Goal: Task Accomplishment & Management: Use online tool/utility

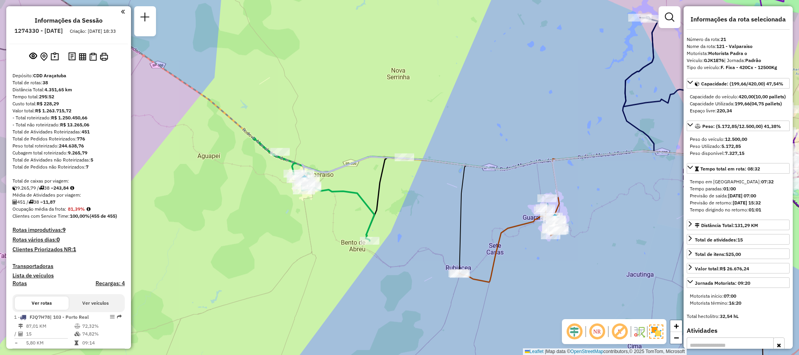
select select "**********"
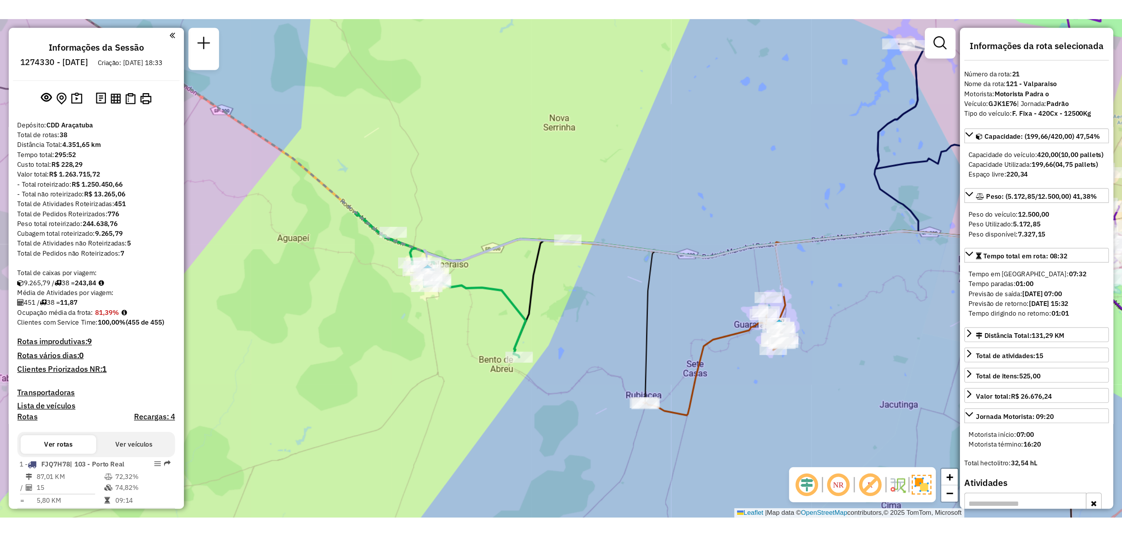
scroll to position [1180, 0]
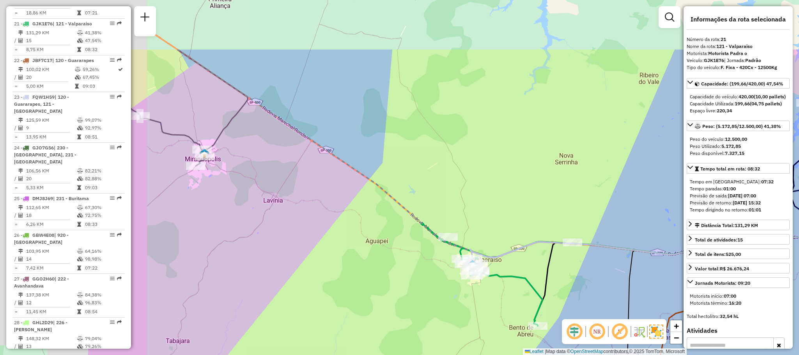
drag, startPoint x: 313, startPoint y: 52, endPoint x: 477, endPoint y: 129, distance: 181.5
click at [477, 129] on div "Janela de atendimento Grade de atendimento Capacidade Transportadoras Veículos …" at bounding box center [399, 177] width 799 height 355
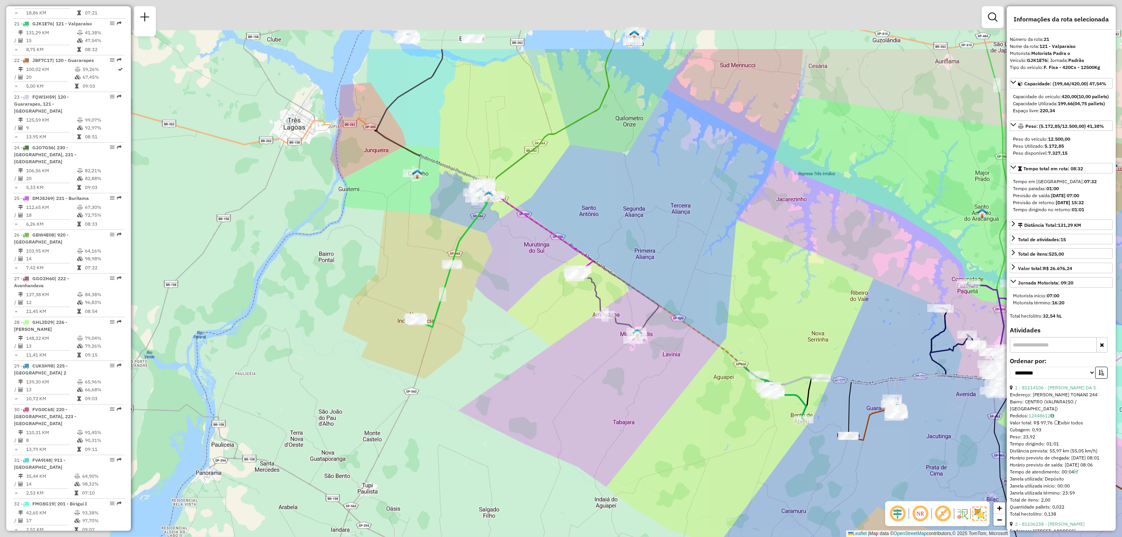
drag, startPoint x: 399, startPoint y: 138, endPoint x: 588, endPoint y: 268, distance: 229.4
click at [589, 263] on div "Janela de atendimento Grade de atendimento Capacidade Transportadoras Veículos …" at bounding box center [561, 268] width 1122 height 537
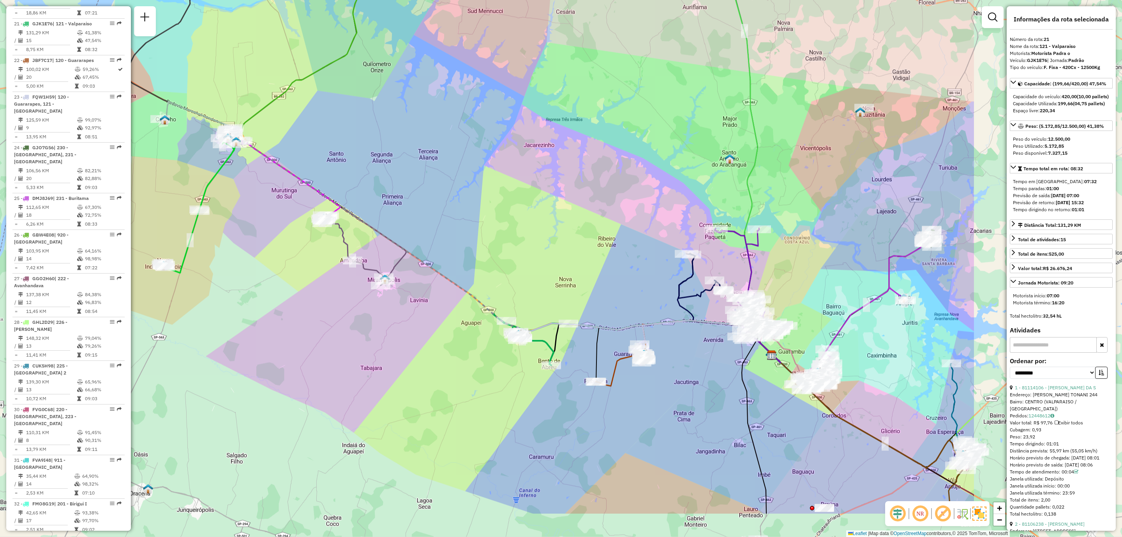
drag, startPoint x: 721, startPoint y: 349, endPoint x: 452, endPoint y: 273, distance: 280.2
click at [452, 273] on div "Janela de atendimento Grade de atendimento Capacidade Transportadoras Veículos …" at bounding box center [561, 268] width 1122 height 537
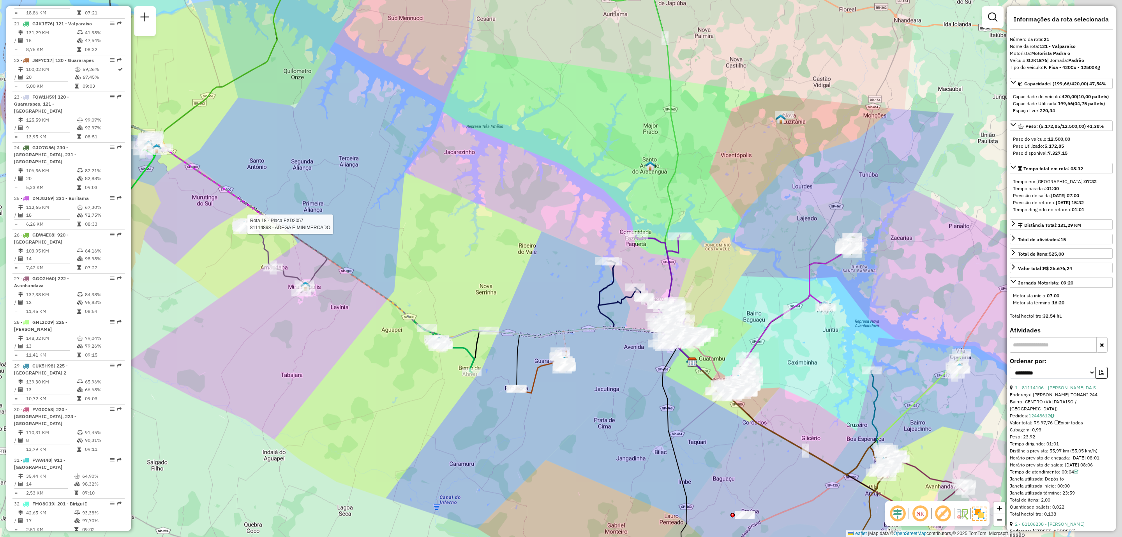
drag, startPoint x: 580, startPoint y: 271, endPoint x: 471, endPoint y: 281, distance: 109.1
click at [471, 281] on div "Rota 18 - Placa FXD2057 81114898 - ADEGA E MINIMERCADO Janela de atendimento Gr…" at bounding box center [561, 268] width 1122 height 537
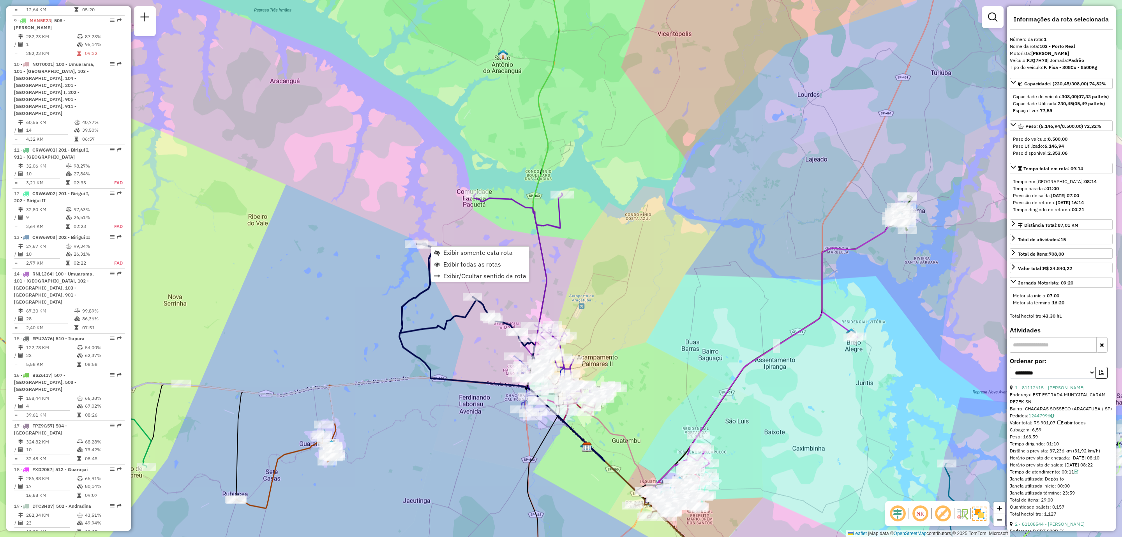
scroll to position [312, 0]
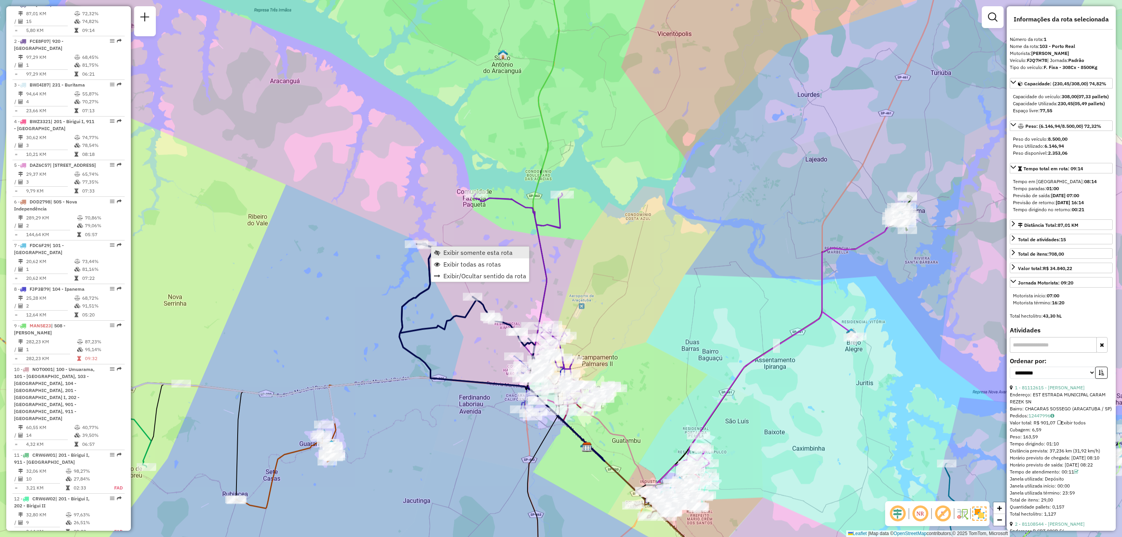
click at [452, 254] on span "Exibir somente esta rota" at bounding box center [478, 252] width 69 height 6
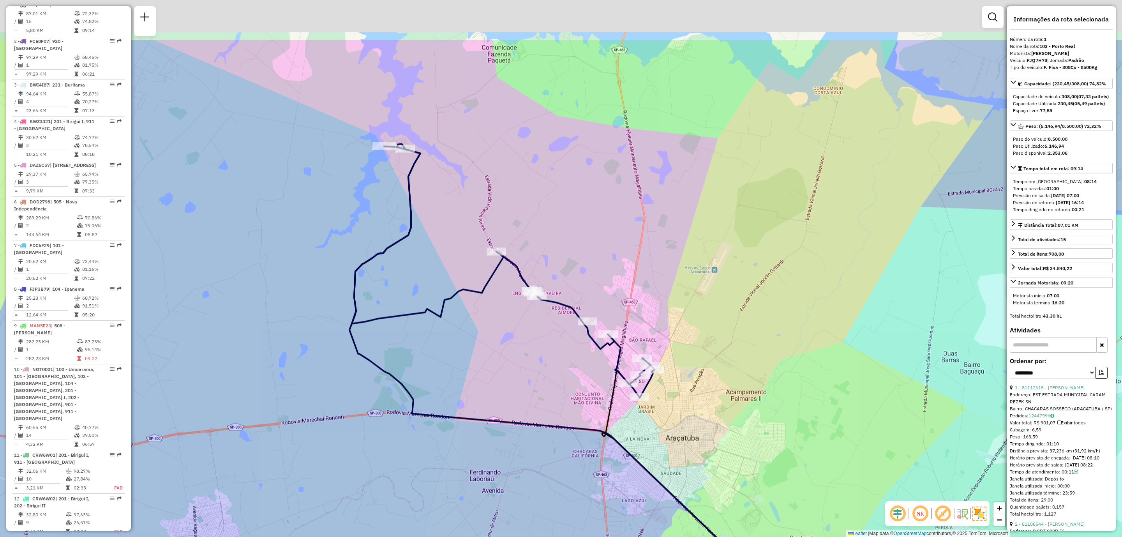
drag, startPoint x: 484, startPoint y: 246, endPoint x: 477, endPoint y: 339, distance: 93.8
click at [477, 339] on div "Janela de atendimento Grade de atendimento Capacidade Transportadoras Veículos …" at bounding box center [561, 268] width 1122 height 537
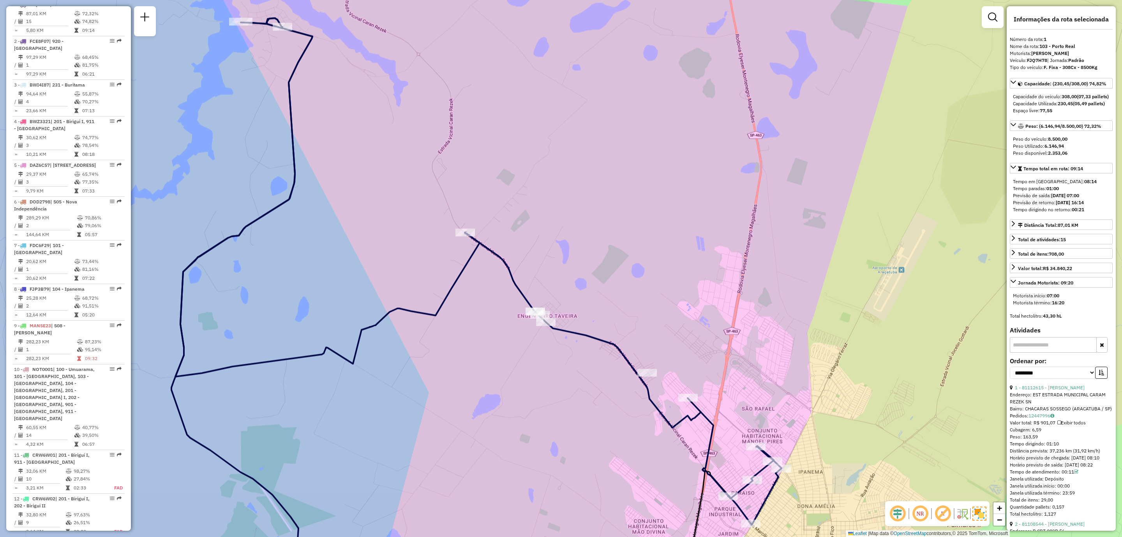
drag, startPoint x: 580, startPoint y: 310, endPoint x: 557, endPoint y: 293, distance: 28.8
click at [557, 293] on div "Janela de atendimento Grade de atendimento Capacidade Transportadoras Veículos …" at bounding box center [561, 268] width 1122 height 537
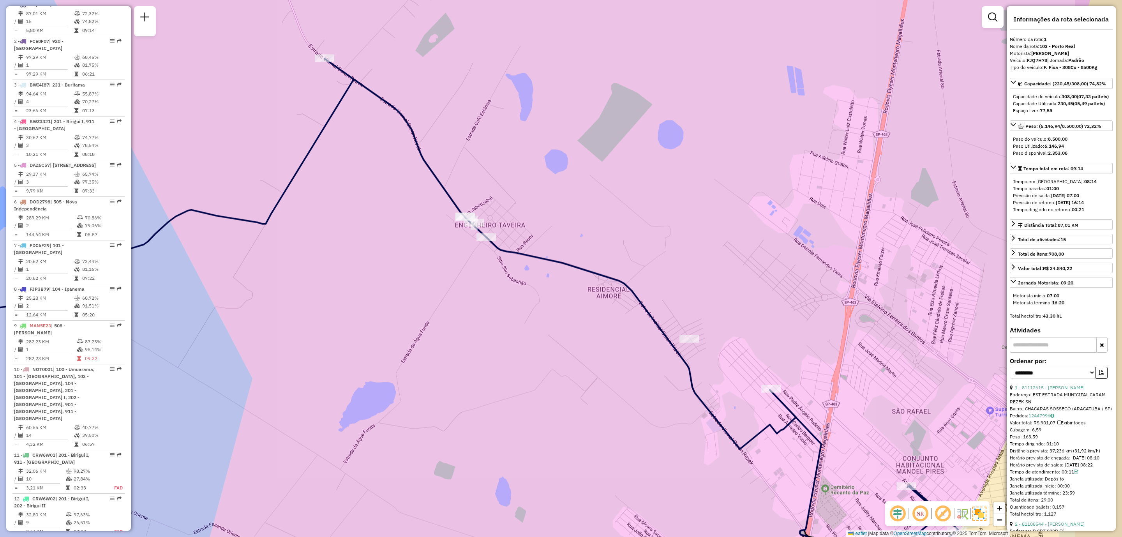
drag, startPoint x: 559, startPoint y: 229, endPoint x: 586, endPoint y: 293, distance: 69.1
click at [504, 199] on div "Janela de atendimento Grade de atendimento Capacidade Transportadoras Veículos …" at bounding box center [561, 268] width 1122 height 537
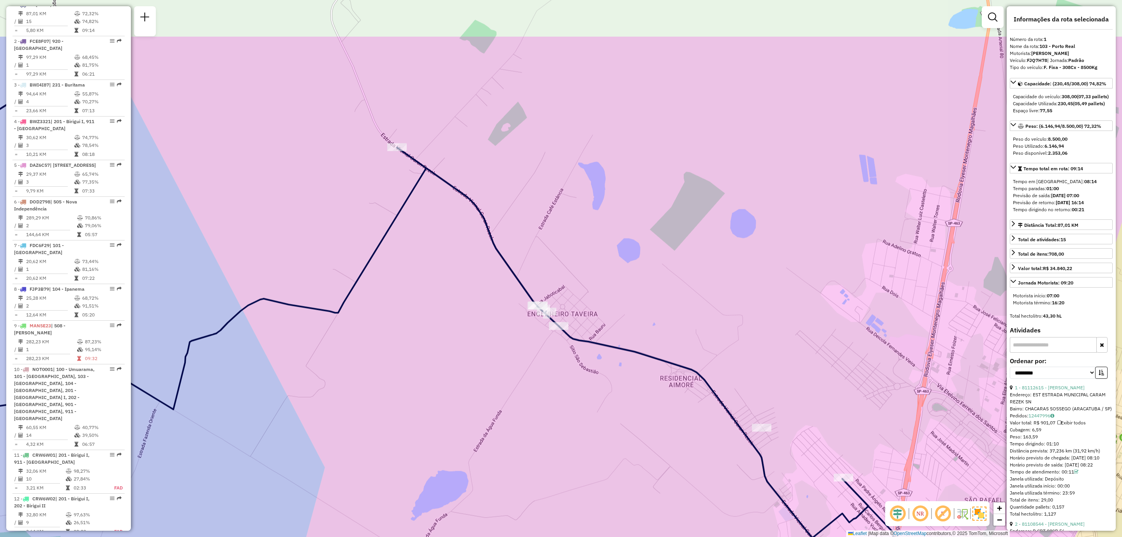
drag, startPoint x: 530, startPoint y: 186, endPoint x: 605, endPoint y: 276, distance: 117.0
click at [605, 276] on div "Janela de atendimento Grade de atendimento Capacidade Transportadoras Veículos …" at bounding box center [561, 268] width 1122 height 537
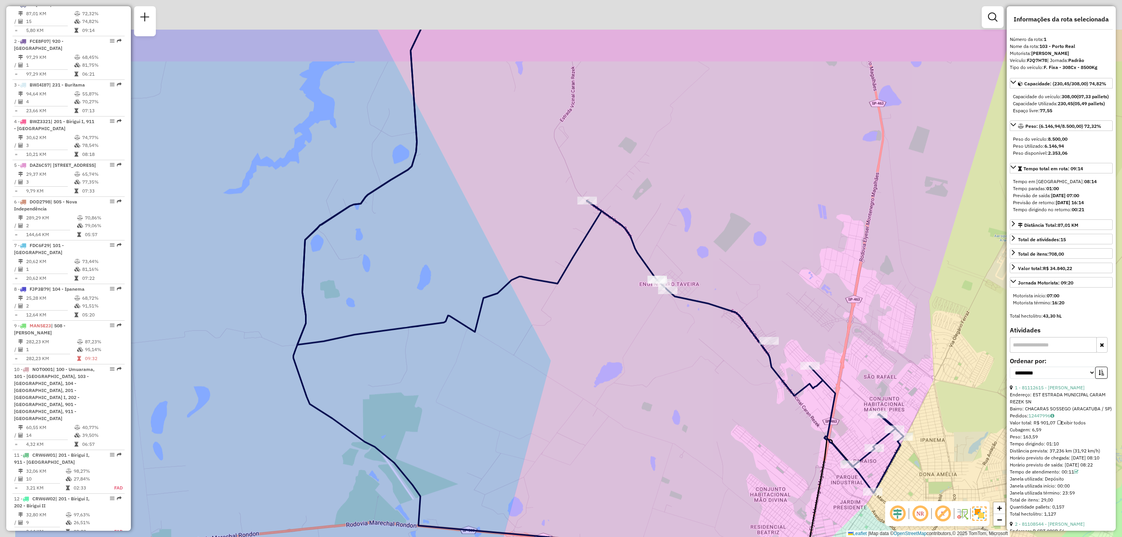
drag, startPoint x: 642, startPoint y: 161, endPoint x: 670, endPoint y: 185, distance: 37.0
click at [673, 182] on div "Janela de atendimento Grade de atendimento Capacidade Transportadoras Veículos …" at bounding box center [561, 268] width 1122 height 537
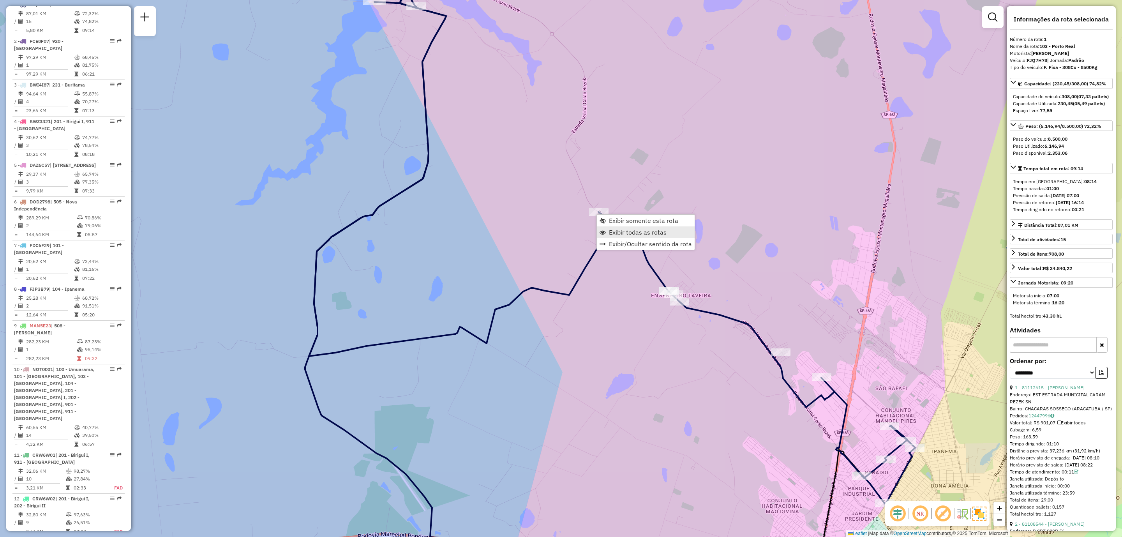
click at [660, 230] on span "Exibir todas as rotas" at bounding box center [638, 232] width 58 height 6
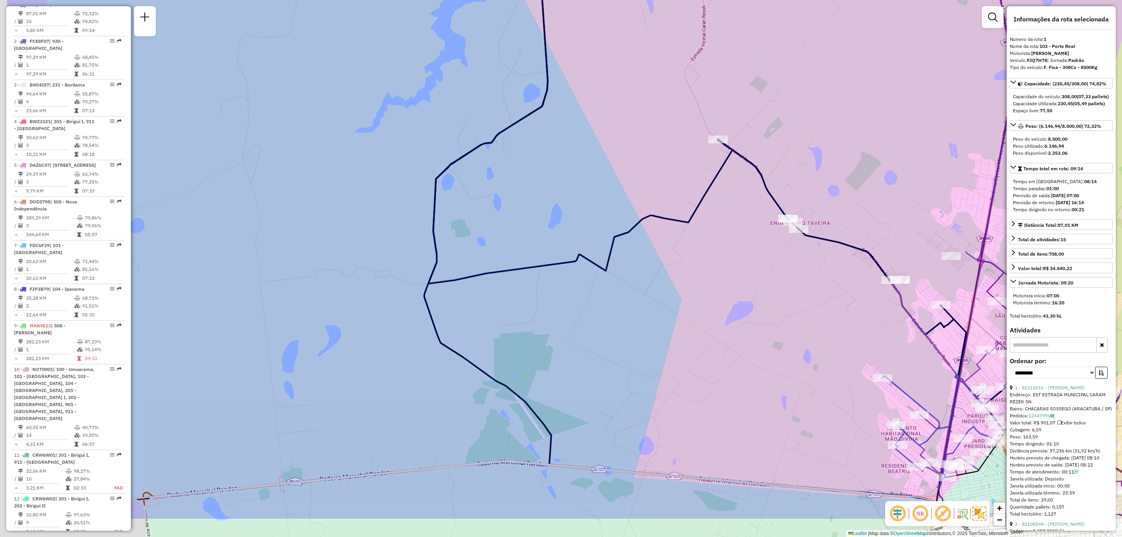
drag, startPoint x: 561, startPoint y: 407, endPoint x: 714, endPoint y: 323, distance: 173.9
click at [714, 323] on div "Janela de atendimento Grade de atendimento Capacidade Transportadoras Veículos …" at bounding box center [561, 268] width 1122 height 537
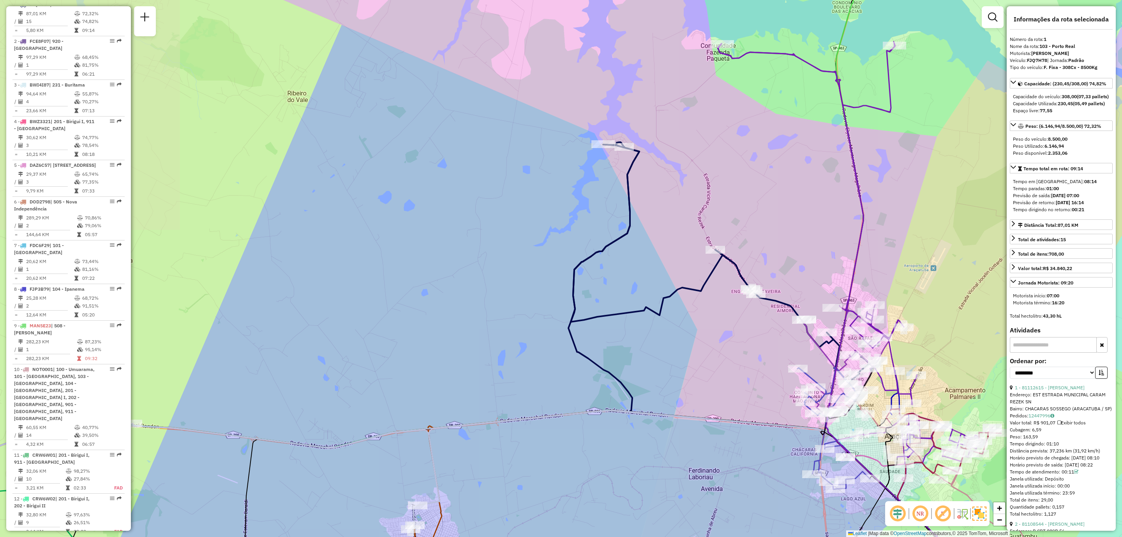
drag, startPoint x: 429, startPoint y: 375, endPoint x: 702, endPoint y: 319, distance: 278.0
click at [702, 319] on div "Janela de atendimento Grade de atendimento Capacidade Transportadoras Veículos …" at bounding box center [561, 268] width 1122 height 537
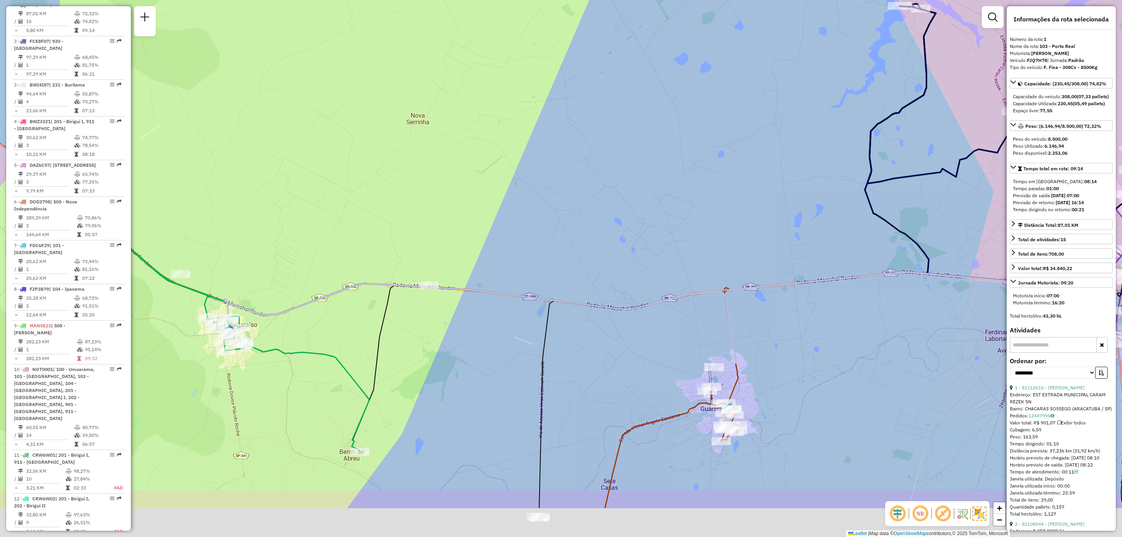
drag, startPoint x: 620, startPoint y: 377, endPoint x: 708, endPoint y: 286, distance: 126.5
click at [707, 284] on icon at bounding box center [681, 330] width 930 height 119
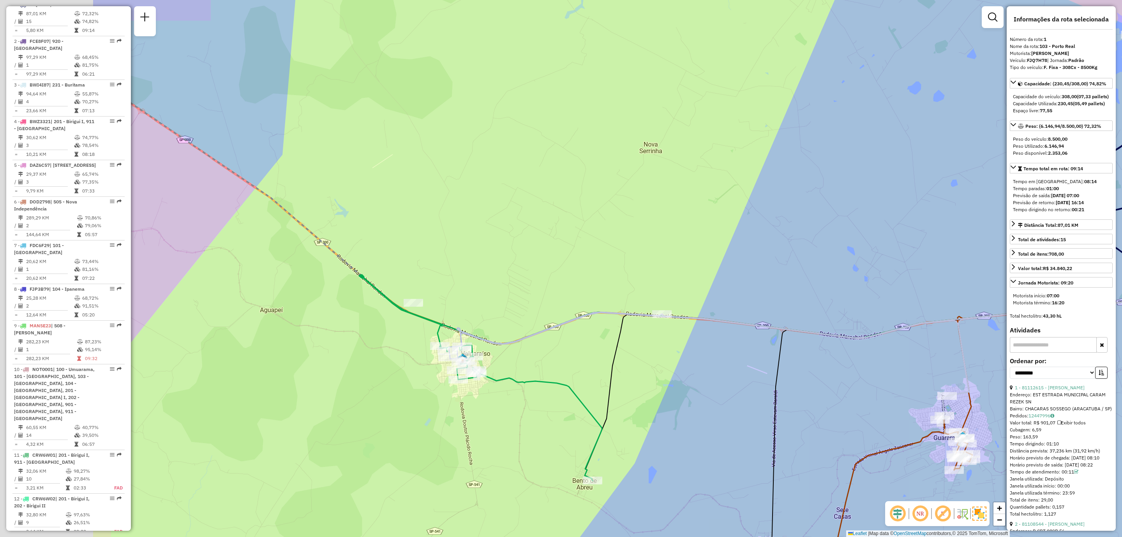
drag, startPoint x: 506, startPoint y: 345, endPoint x: 659, endPoint y: 378, distance: 156.6
click at [659, 354] on div "Janela de atendimento Grade de atendimento Capacidade Transportadoras Veículos …" at bounding box center [561, 268] width 1122 height 537
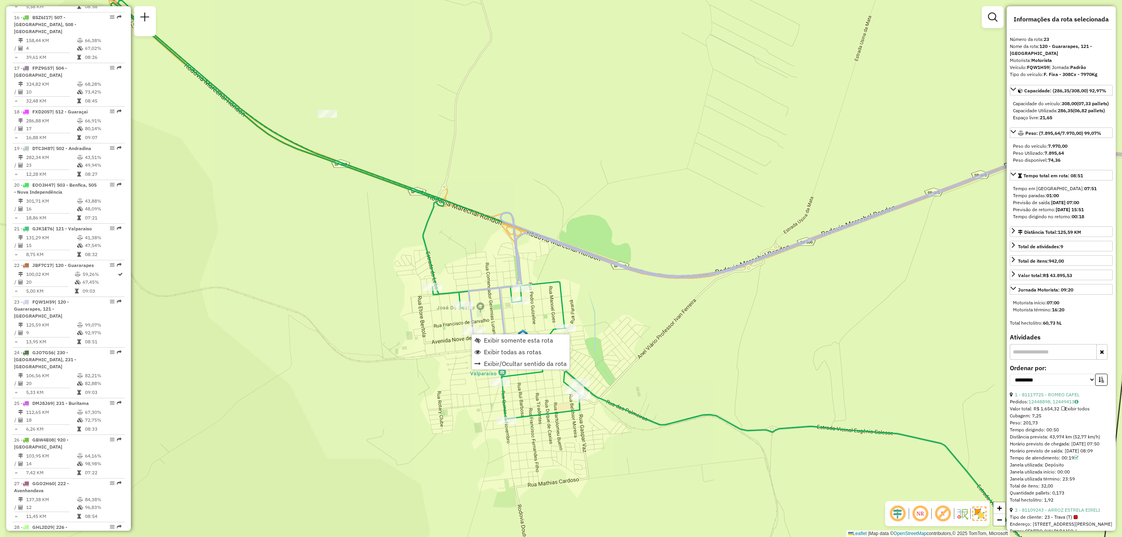
scroll to position [1261, 0]
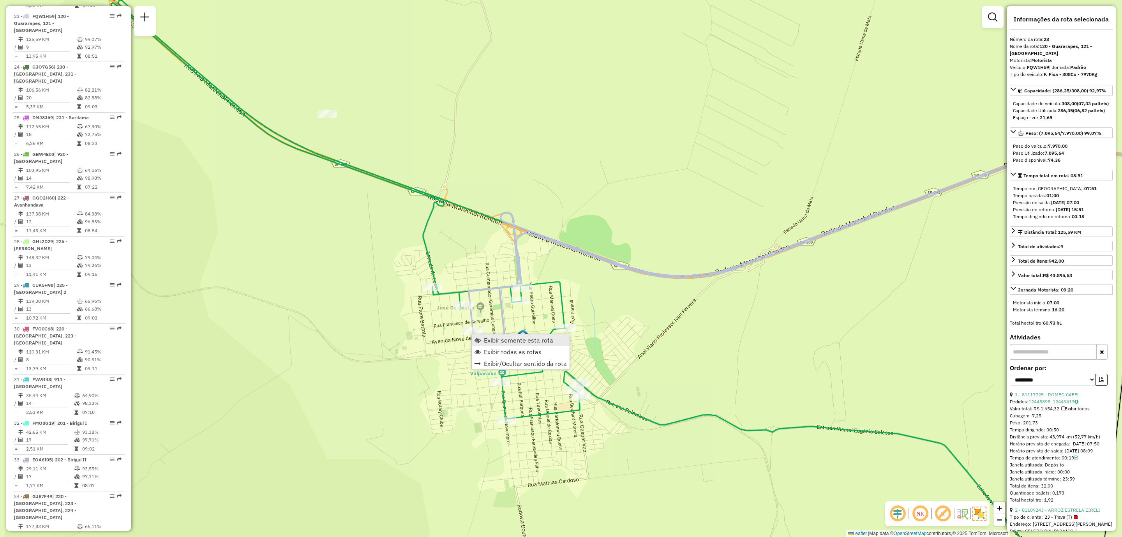
click at [507, 343] on span "Exibir somente esta rota" at bounding box center [518, 340] width 69 height 6
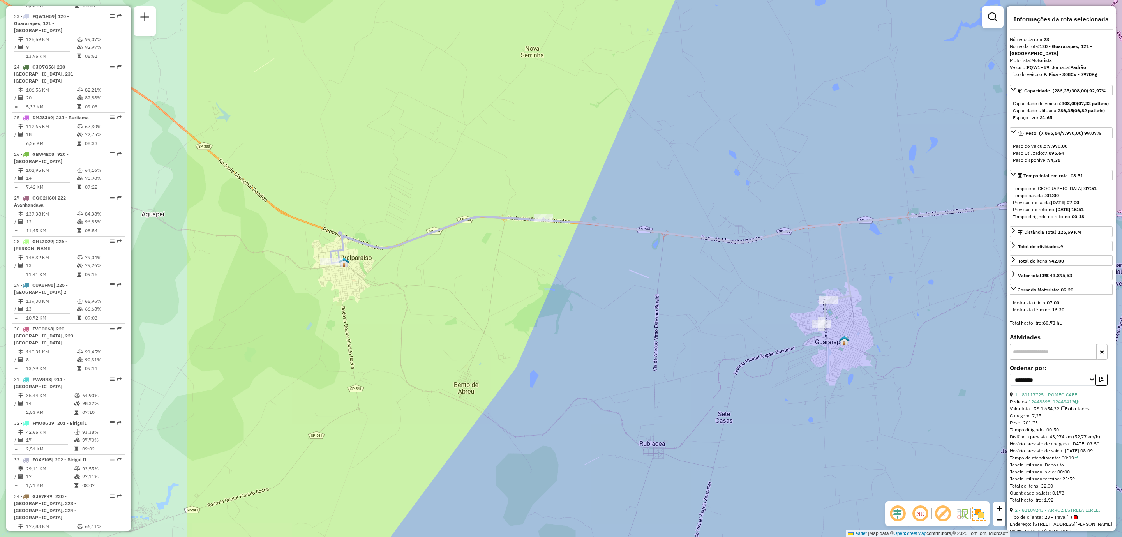
drag, startPoint x: 558, startPoint y: 297, endPoint x: 759, endPoint y: 300, distance: 201.1
click at [759, 300] on div "Janela de atendimento Grade de atendimento Capacidade Transportadoras Veículos …" at bounding box center [561, 268] width 1122 height 537
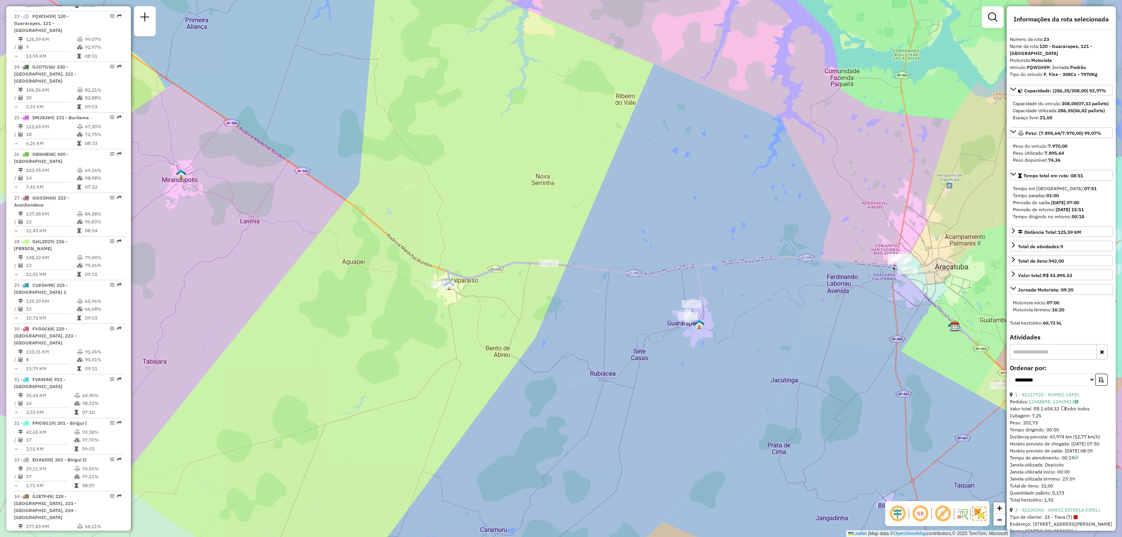
drag, startPoint x: 750, startPoint y: 321, endPoint x: 651, endPoint y: 326, distance: 98.8
click at [651, 326] on div "Janela de atendimento Grade de atendimento Capacidade Transportadoras Veículos …" at bounding box center [561, 268] width 1122 height 537
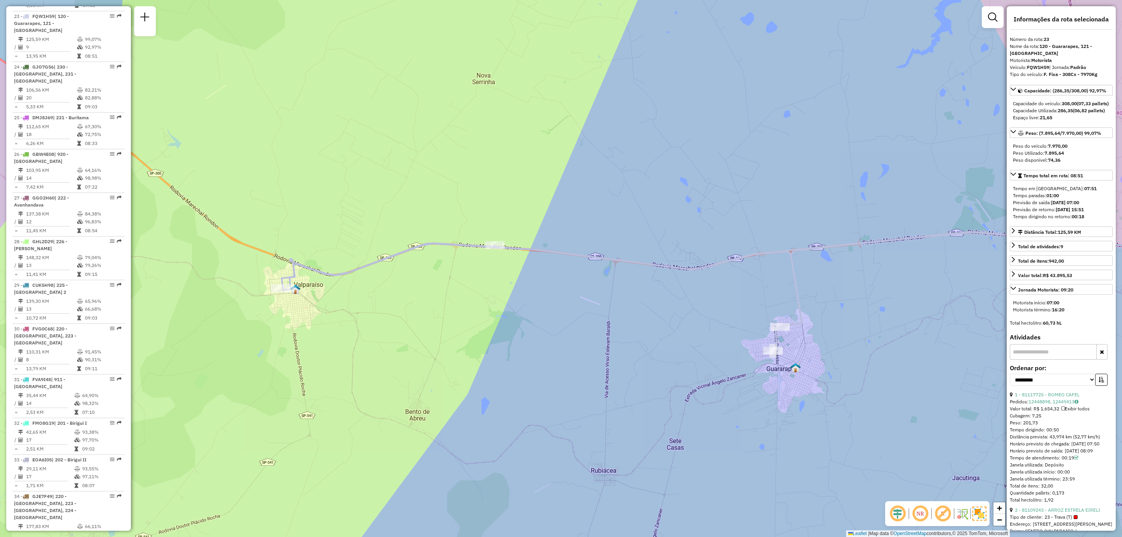
drag, startPoint x: 459, startPoint y: 343, endPoint x: 429, endPoint y: 335, distance: 30.6
click at [429, 335] on div "Janela de atendimento Grade de atendimento Capacidade Transportadoras Veículos …" at bounding box center [561, 268] width 1122 height 537
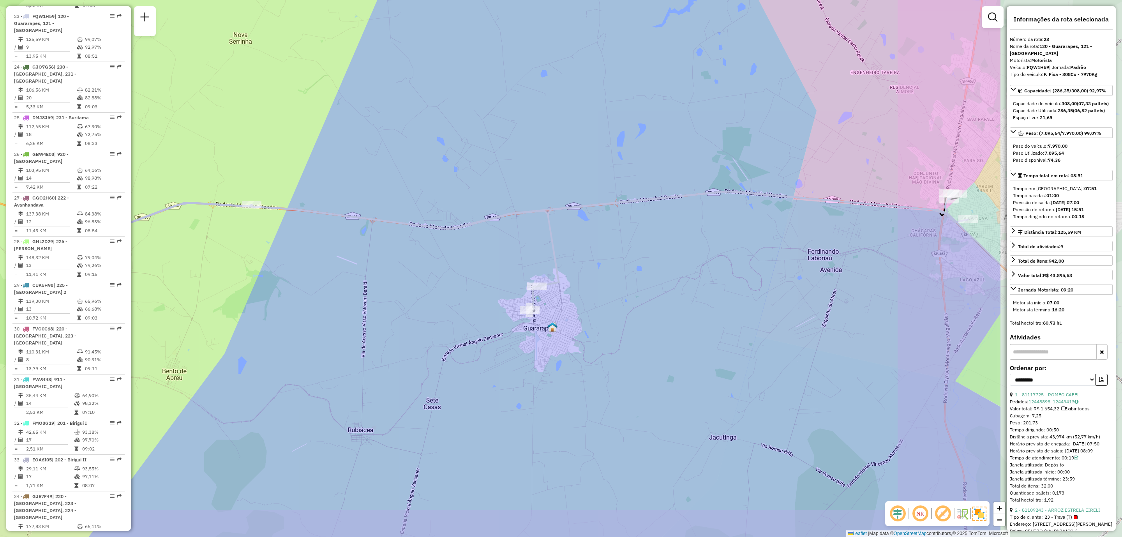
drag, startPoint x: 679, startPoint y: 385, endPoint x: 445, endPoint y: 345, distance: 237.2
click at [445, 345] on div "Janela de atendimento Grade de atendimento Capacidade Transportadoras Veículos …" at bounding box center [561, 268] width 1122 height 537
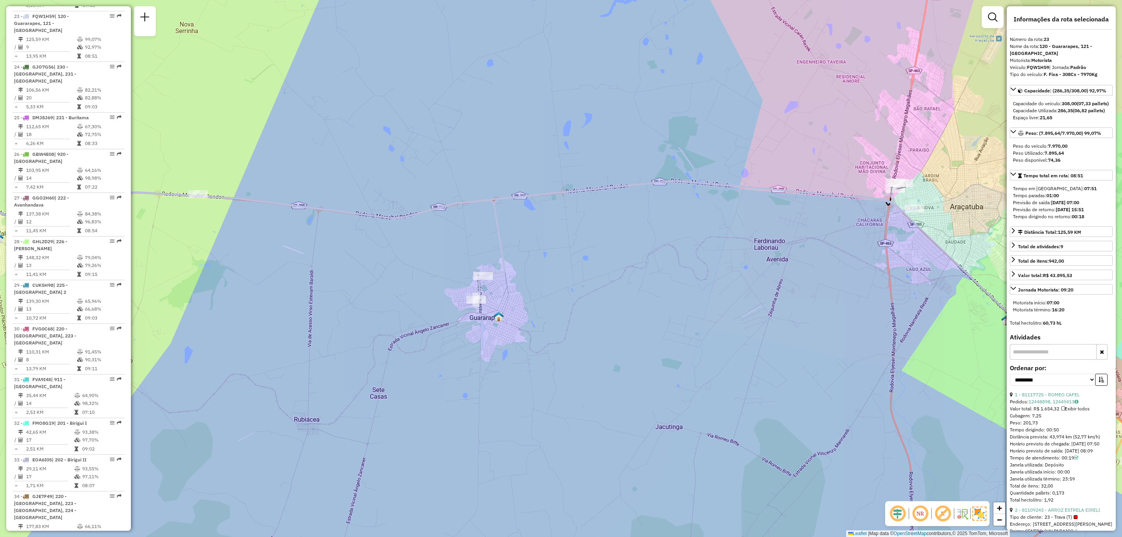
drag, startPoint x: 686, startPoint y: 341, endPoint x: 673, endPoint y: 331, distance: 15.8
click at [673, 331] on div "Janela de atendimento Grade de atendimento Capacidade Transportadoras Veículos …" at bounding box center [561, 268] width 1122 height 537
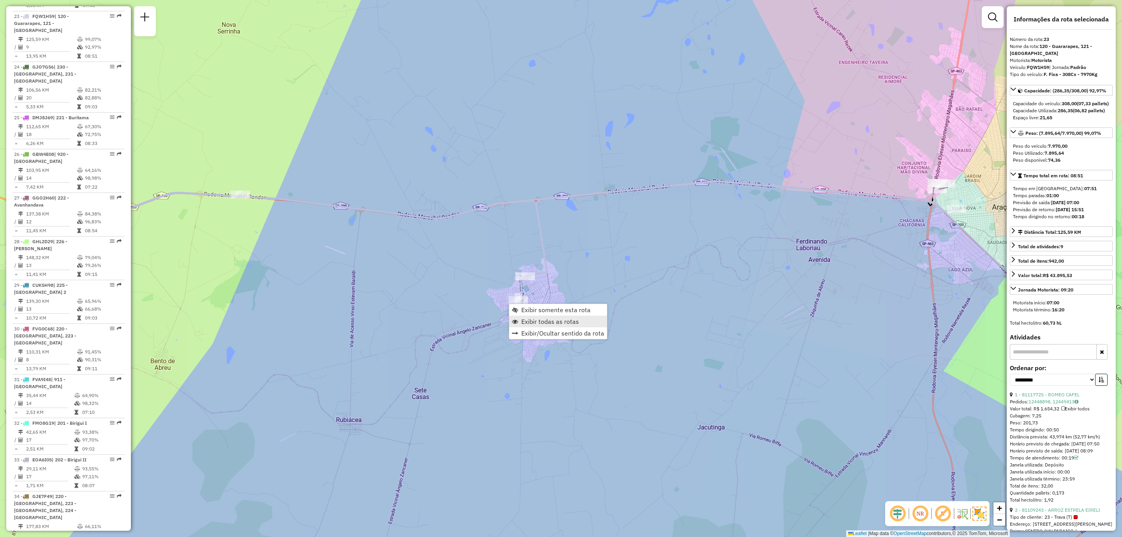
click at [548, 320] on span "Exibir todas as rotas" at bounding box center [550, 321] width 58 height 6
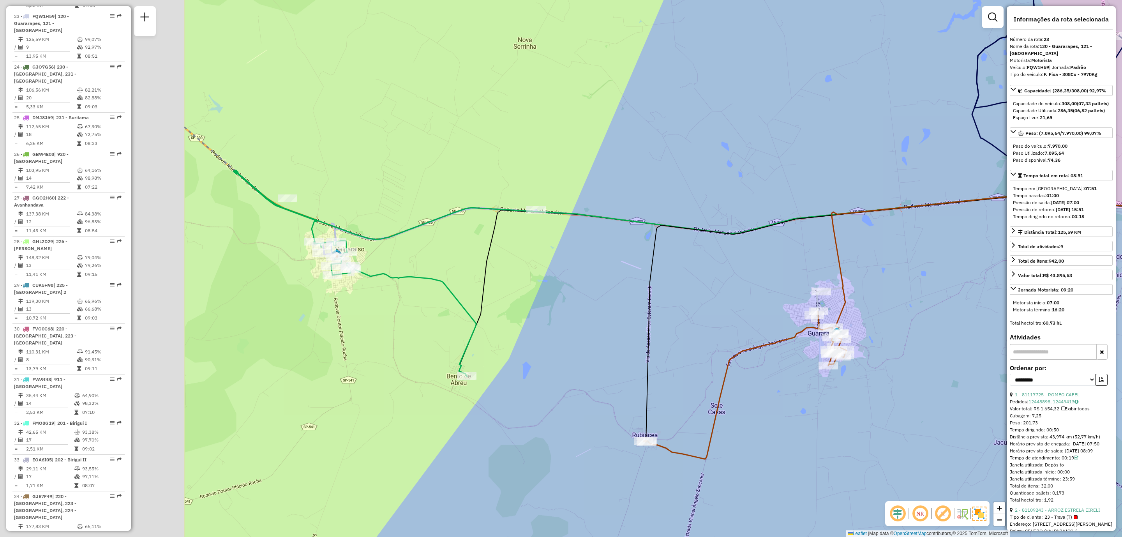
drag, startPoint x: 330, startPoint y: 284, endPoint x: 679, endPoint y: 305, distance: 349.0
click at [679, 305] on div "Janela de atendimento Grade de atendimento Capacidade Transportadoras Veículos …" at bounding box center [561, 268] width 1122 height 537
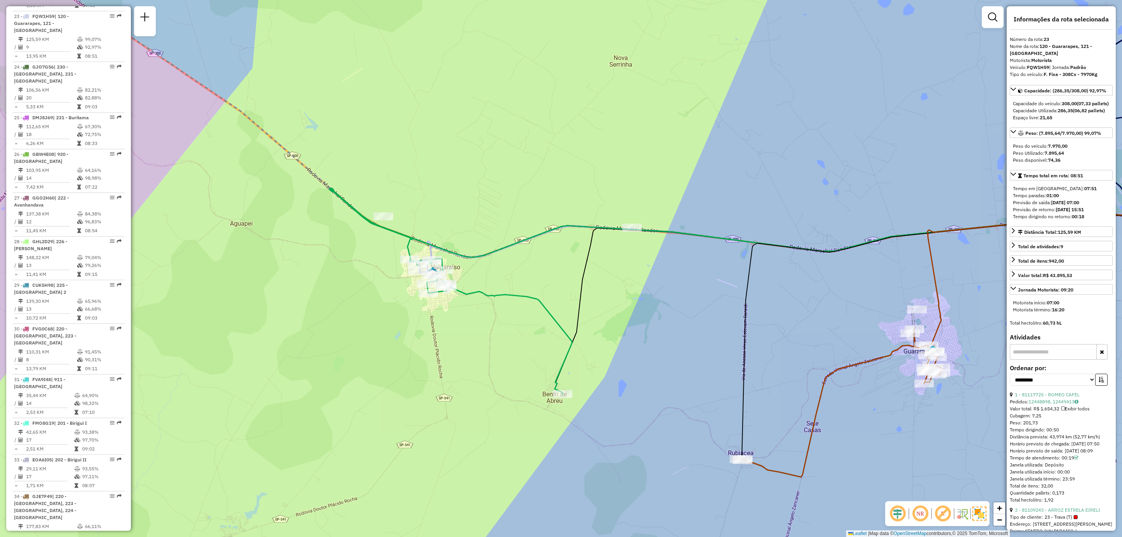
drag, startPoint x: 451, startPoint y: 274, endPoint x: 468, endPoint y: 284, distance: 19.9
click at [467, 282] on div "Janela de atendimento Grade de atendimento Capacidade Transportadoras Veículos …" at bounding box center [561, 268] width 1122 height 537
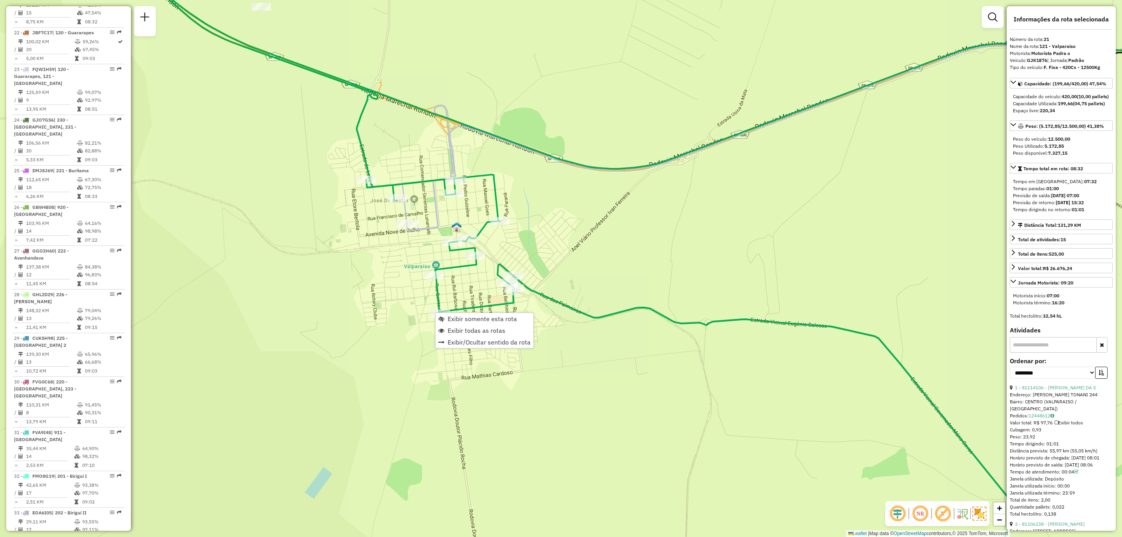
scroll to position [1180, 0]
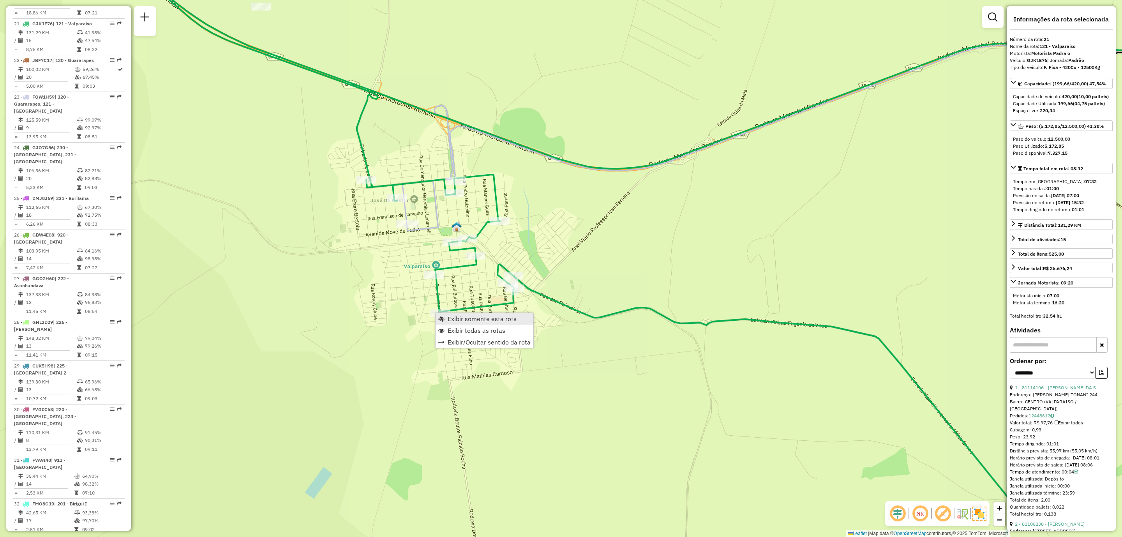
click at [481, 320] on span "Exibir somente esta rota" at bounding box center [482, 319] width 69 height 6
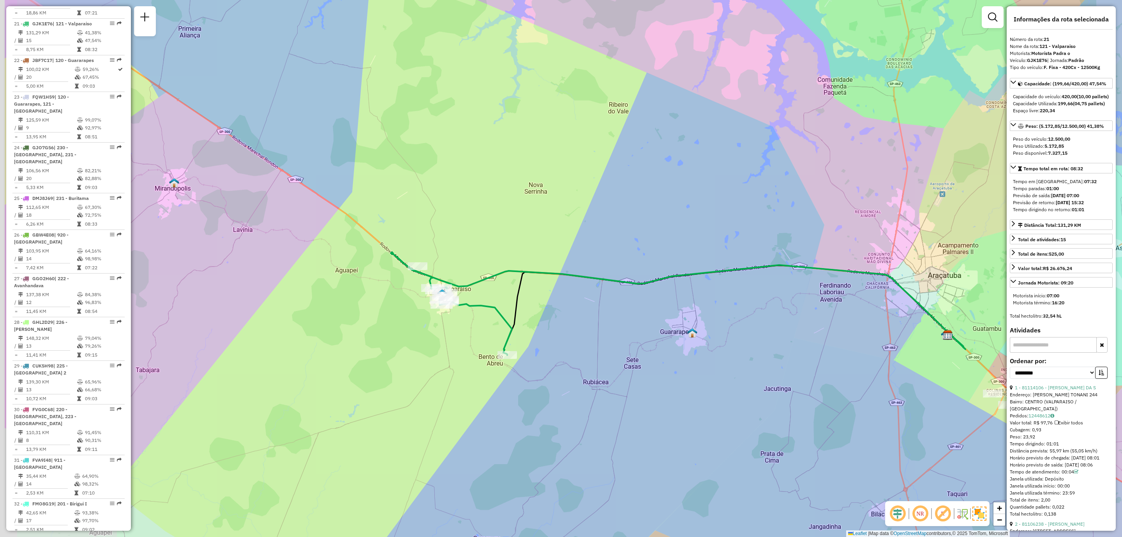
drag, startPoint x: 412, startPoint y: 309, endPoint x: 553, endPoint y: 358, distance: 149.7
click at [553, 354] on div "Janela de atendimento Grade de atendimento Capacidade Transportadoras Veículos …" at bounding box center [561, 268] width 1122 height 537
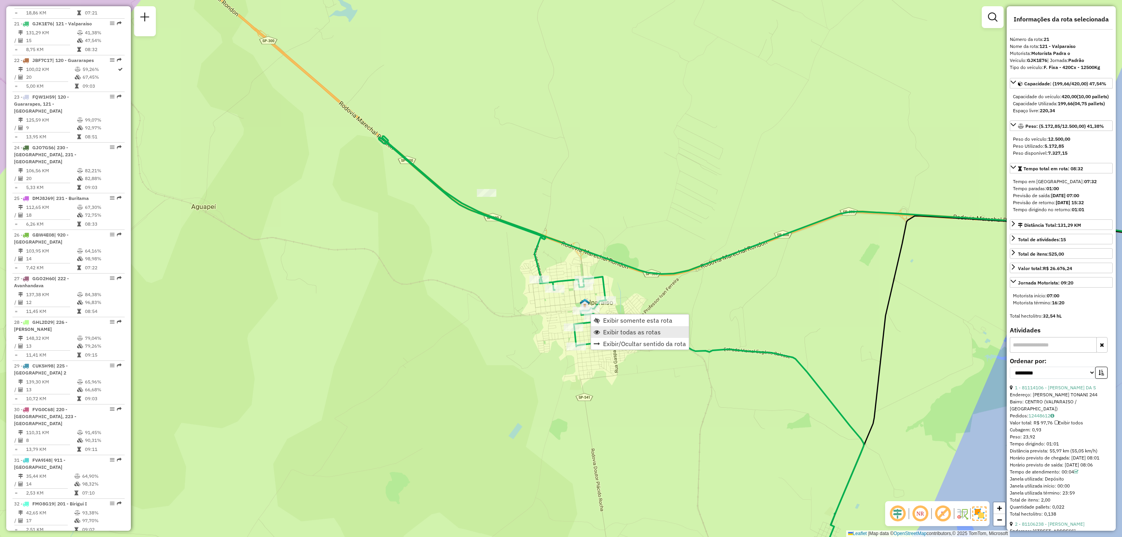
click at [650, 330] on span "Exibir todas as rotas" at bounding box center [632, 332] width 58 height 6
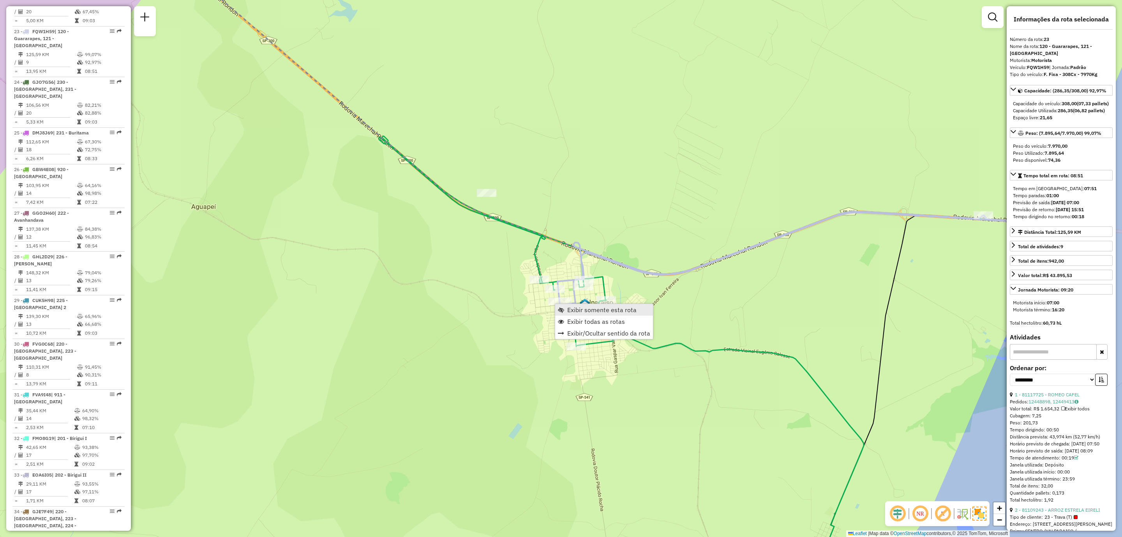
scroll to position [1261, 0]
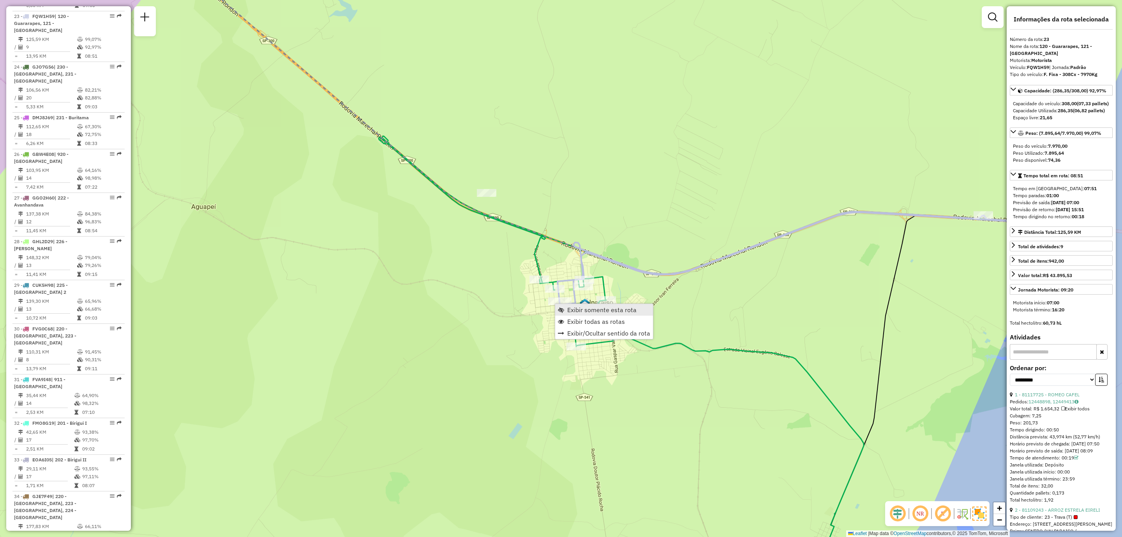
click at [593, 313] on span "Exibir somente esta rota" at bounding box center [601, 310] width 69 height 6
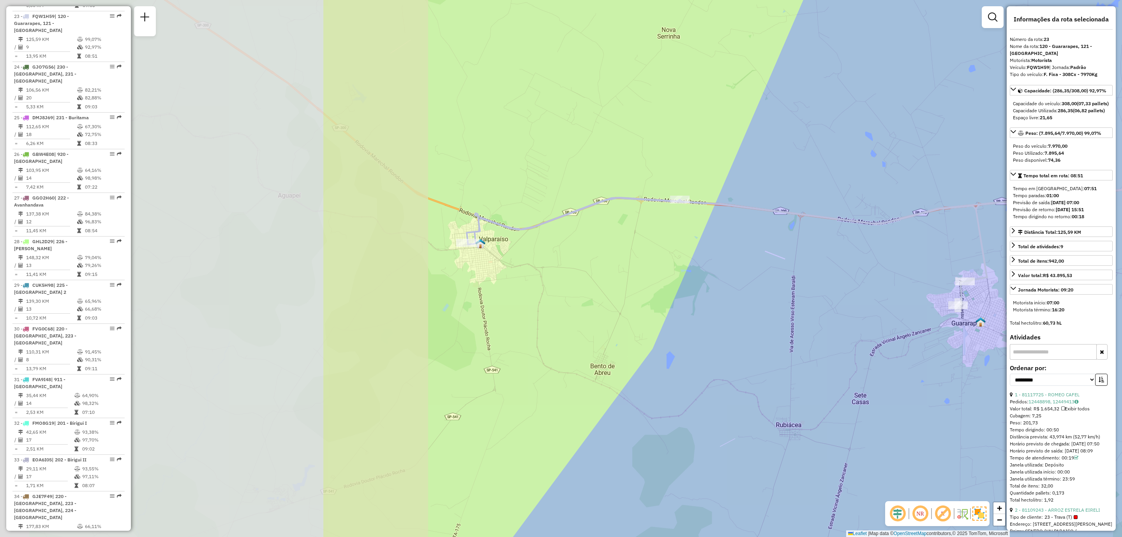
drag, startPoint x: 410, startPoint y: 287, endPoint x: 846, endPoint y: 288, distance: 436.9
click at [798, 288] on div "Janela de atendimento Grade de atendimento Capacidade Transportadoras Veículos …" at bounding box center [561, 268] width 1122 height 537
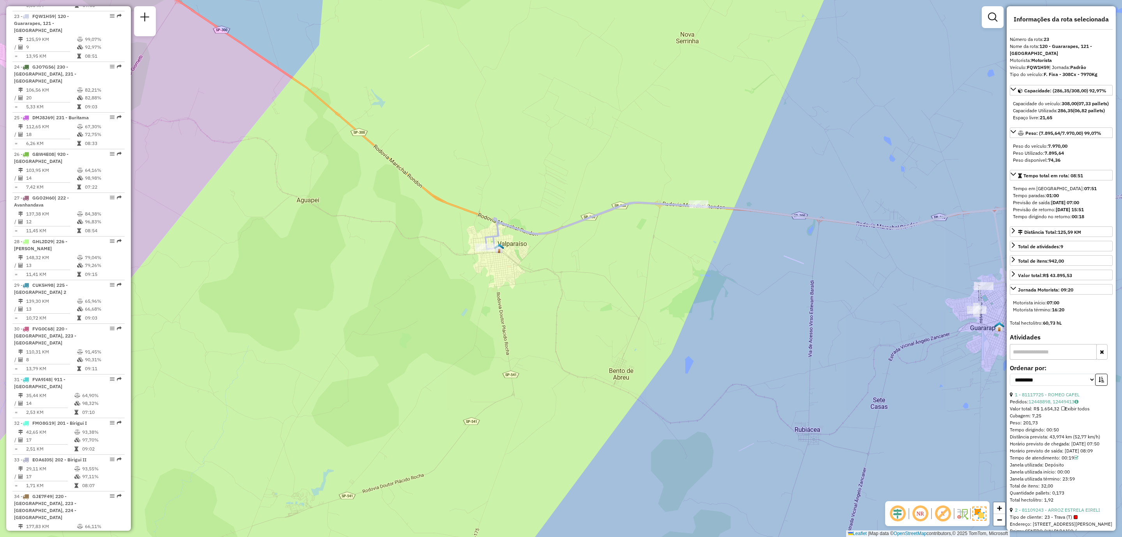
drag, startPoint x: 456, startPoint y: 296, endPoint x: 595, endPoint y: 328, distance: 142.8
click at [595, 328] on div "Janela de atendimento Grade de atendimento Capacidade Transportadoras Veículos …" at bounding box center [561, 268] width 1122 height 537
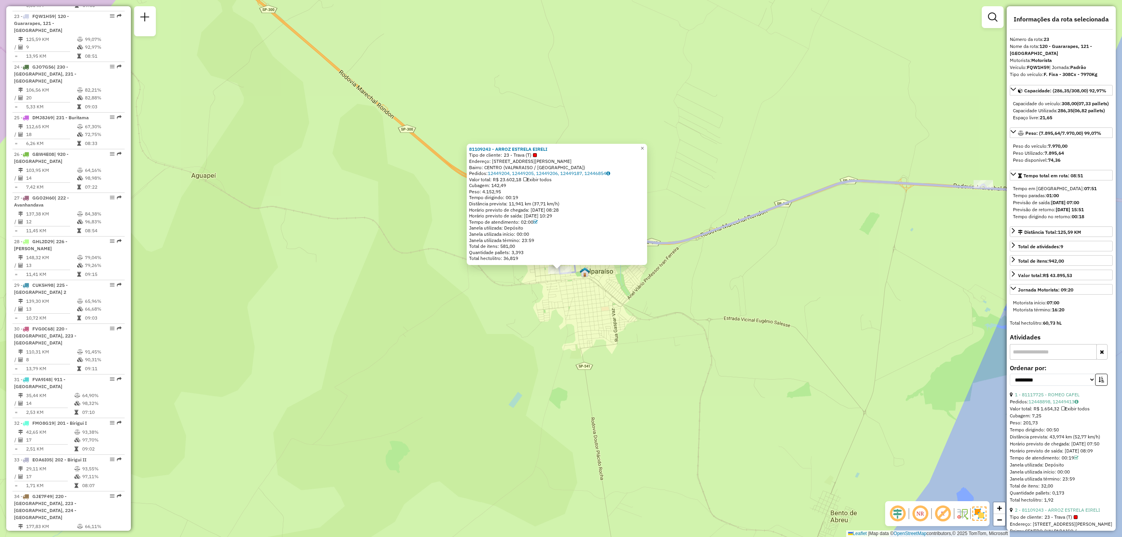
drag, startPoint x: 703, startPoint y: 275, endPoint x: 474, endPoint y: 307, distance: 231.3
click at [474, 307] on div "81109243 - ARROZ ESTRELA EIRELI Tipo de cliente: 23 - Trava (T) Endereço: R Edu…" at bounding box center [561, 268] width 1122 height 537
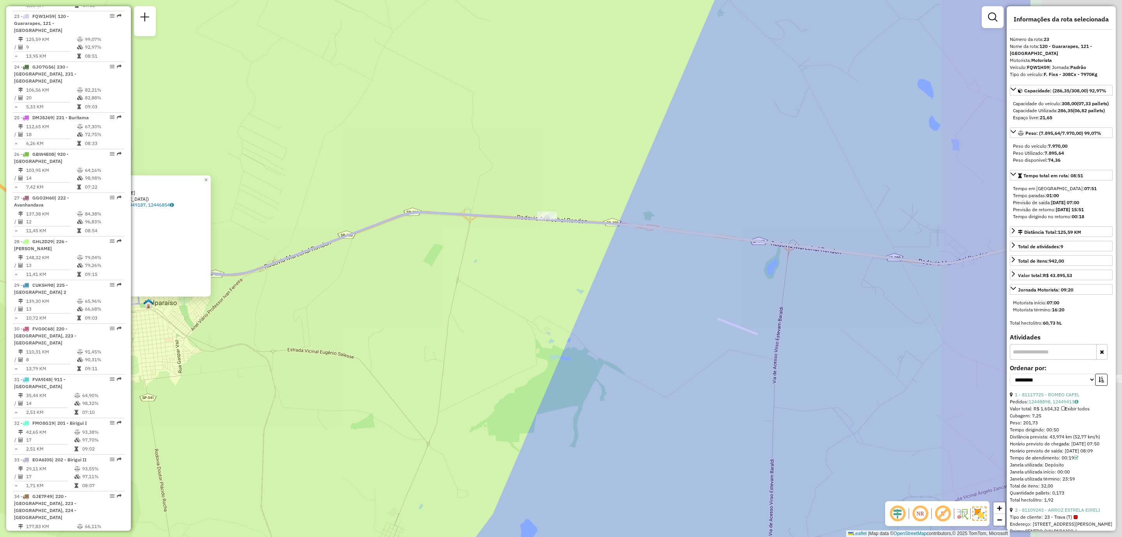
drag, startPoint x: 709, startPoint y: 304, endPoint x: 613, endPoint y: 320, distance: 97.5
click at [504, 304] on div "81109243 - ARROZ ESTRELA EIRELI Tipo de cliente: 23 - Trava (T) Endereço: R Edu…" at bounding box center [561, 268] width 1122 height 537
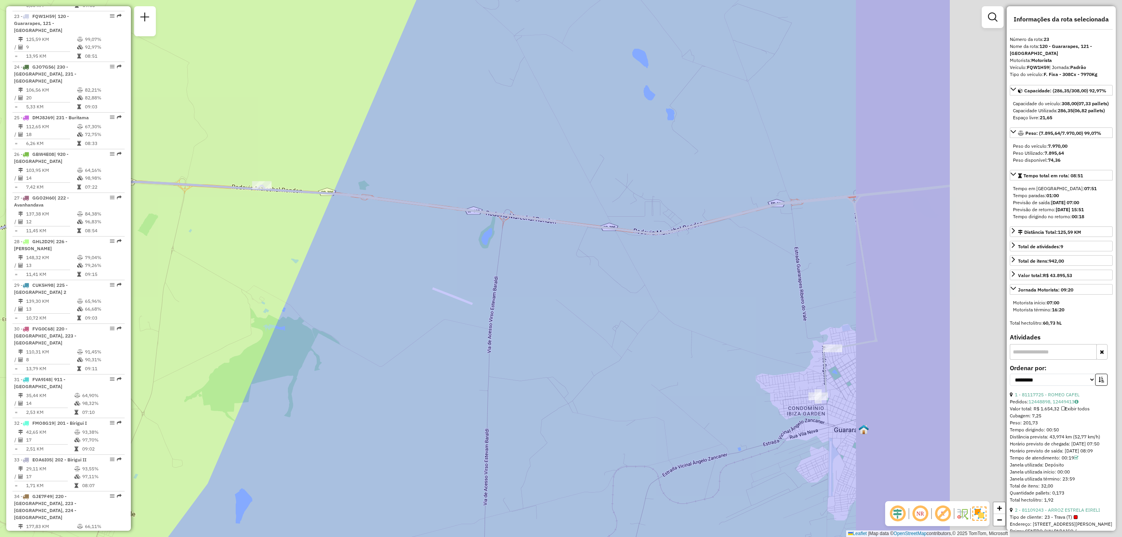
drag, startPoint x: 766, startPoint y: 334, endPoint x: 483, endPoint y: 303, distance: 284.6
click at [483, 303] on div "81109243 - ARROZ ESTRELA EIRELI Tipo de cliente: 23 - Trava (T) Endereço: R Edu…" at bounding box center [561, 268] width 1122 height 537
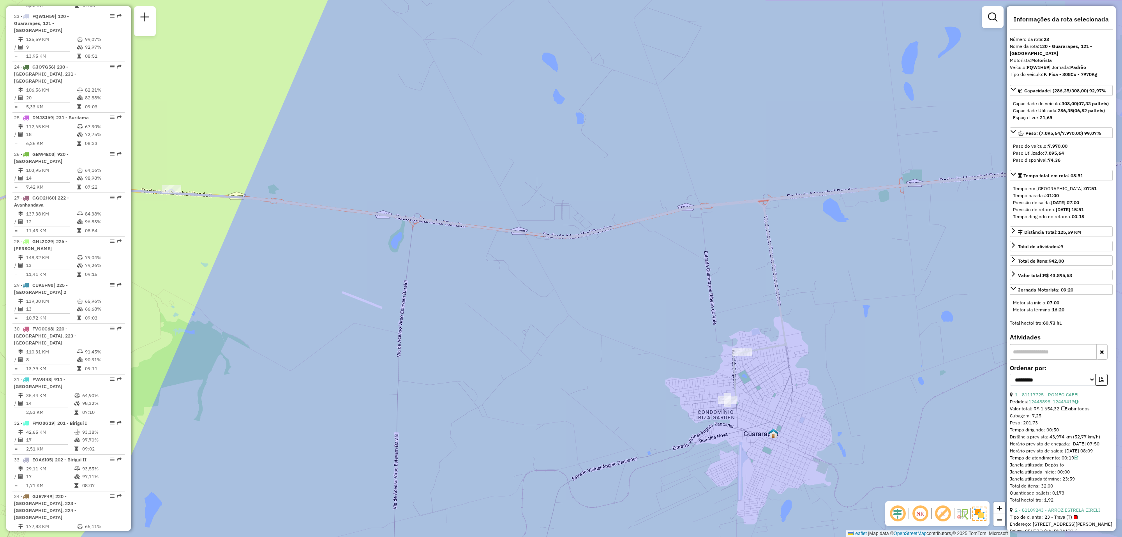
drag, startPoint x: 783, startPoint y: 303, endPoint x: 687, endPoint y: 306, distance: 95.1
click at [687, 306] on div "81109243 - ARROZ ESTRELA EIRELI Tipo de cliente: 23 - Trava (T) Endereço: R Edu…" at bounding box center [561, 268] width 1122 height 537
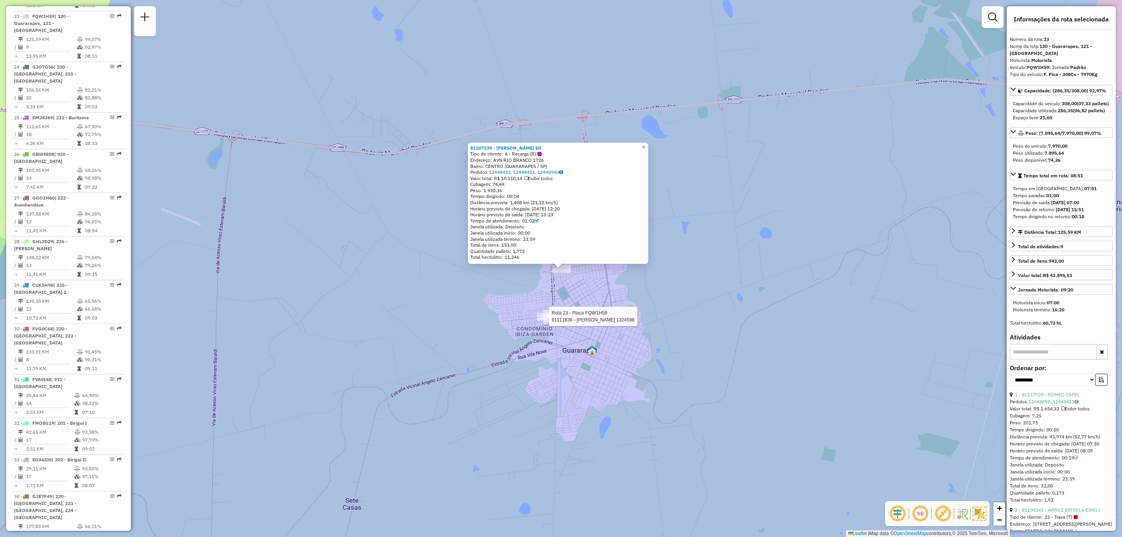
click at [540, 321] on div at bounding box center [546, 317] width 19 height 8
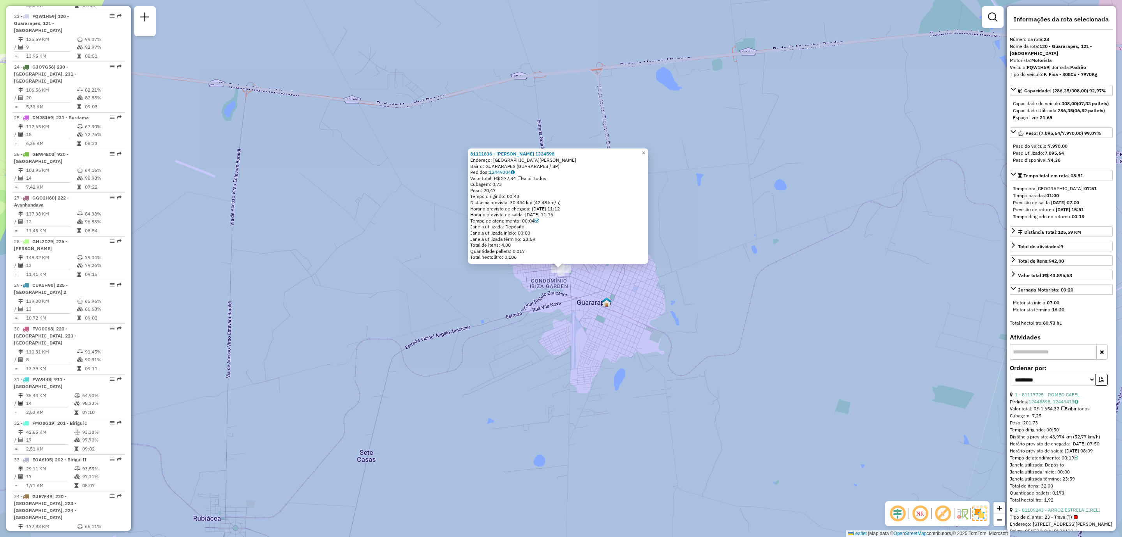
click at [603, 285] on div "81111836 - VILMAR KIILL 1324598 Endereço: RUA JOÃO RODRIGUES DO NASCIMEN340 Bai…" at bounding box center [561, 268] width 1122 height 537
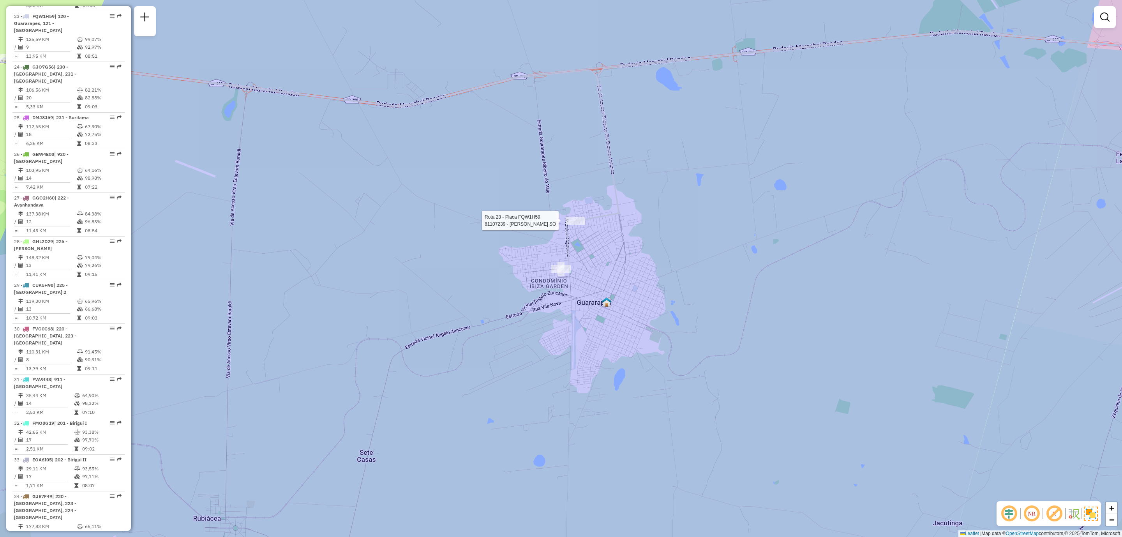
select select "**********"
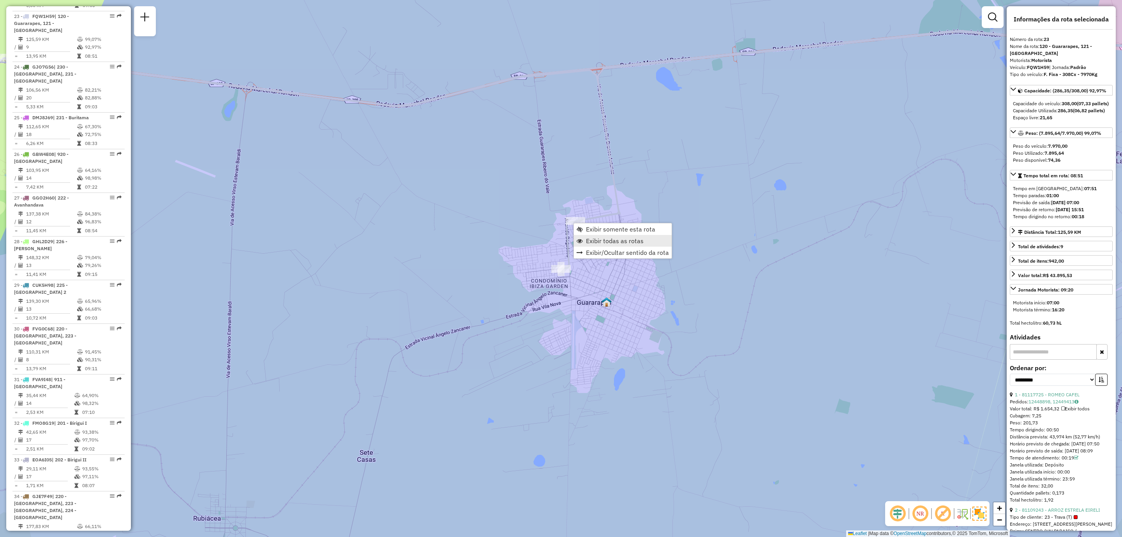
click at [634, 240] on span "Exibir todas as rotas" at bounding box center [615, 241] width 58 height 6
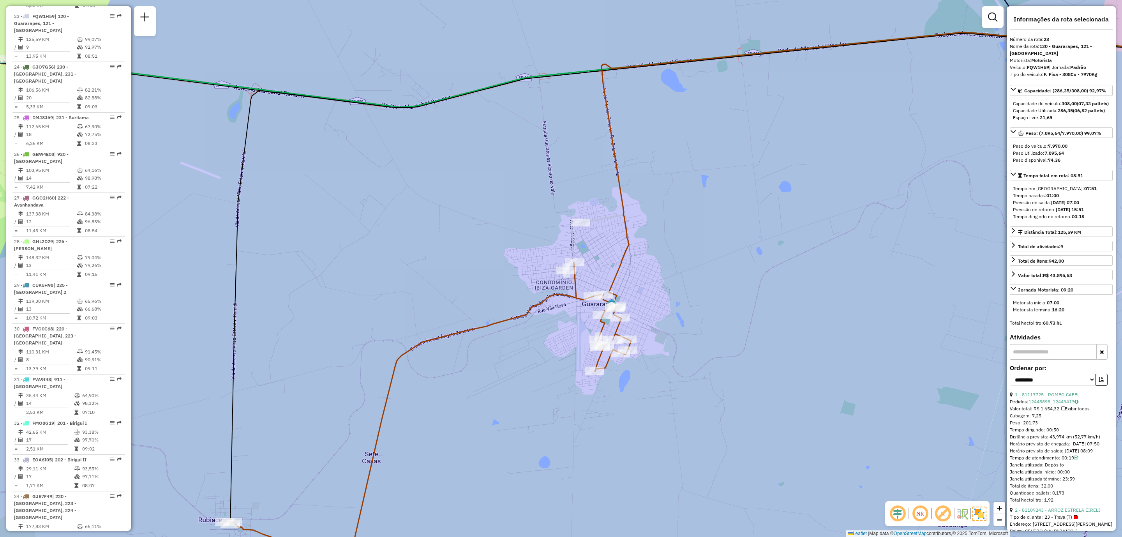
drag, startPoint x: 437, startPoint y: 261, endPoint x: 641, endPoint y: 283, distance: 204.7
click at [641, 283] on div "Janela de atendimento Grade de atendimento Capacidade Transportadoras Veículos …" at bounding box center [561, 268] width 1122 height 537
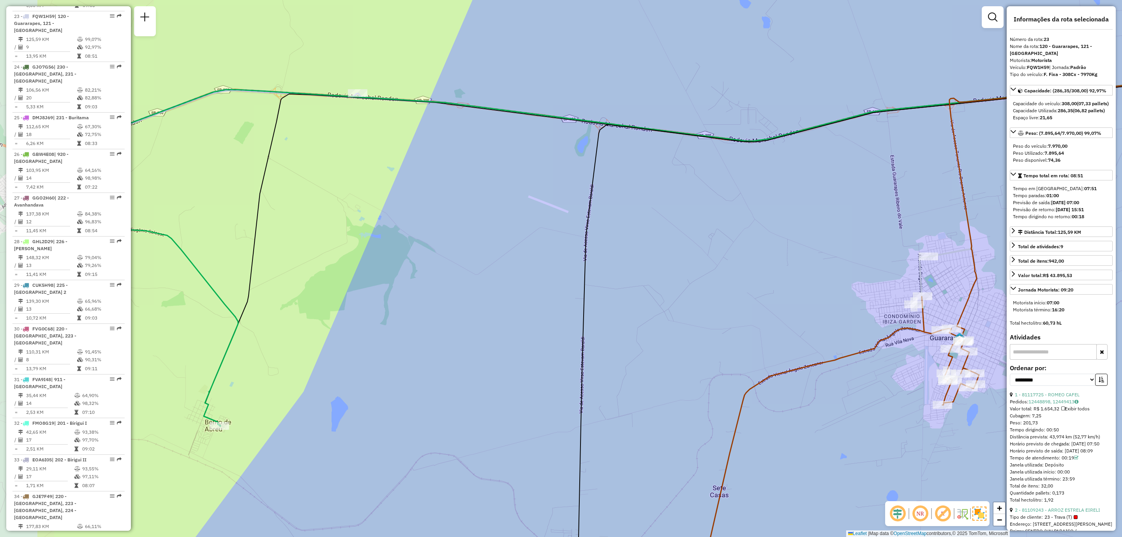
drag, startPoint x: 449, startPoint y: 269, endPoint x: 599, endPoint y: 282, distance: 150.2
click at [599, 282] on div "Janela de atendimento Grade de atendimento Capacidade Transportadoras Veículos …" at bounding box center [561, 268] width 1122 height 537
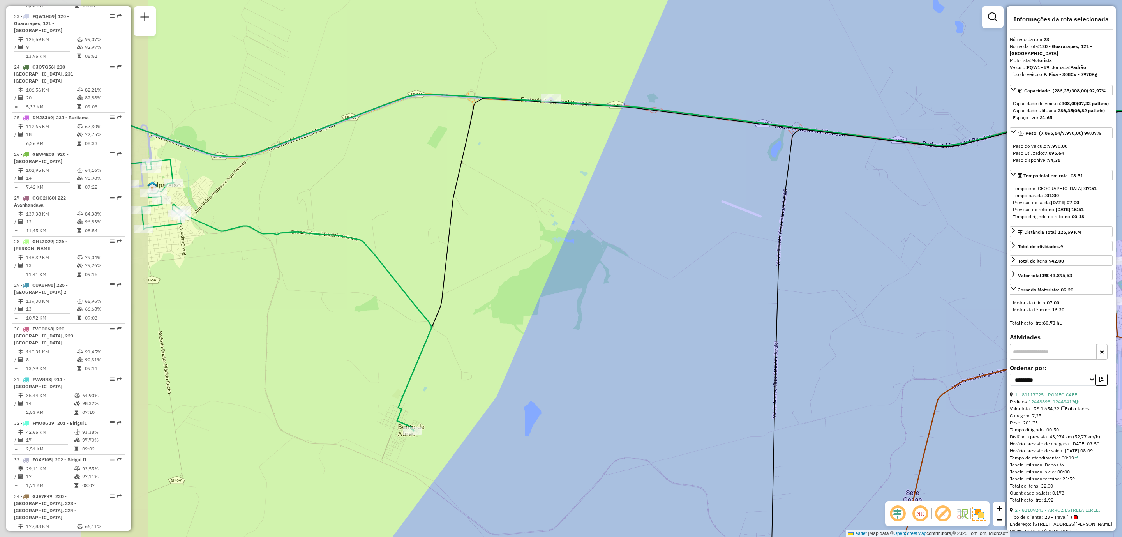
drag, startPoint x: 458, startPoint y: 279, endPoint x: 652, endPoint y: 284, distance: 193.4
click at [652, 284] on div "Janela de atendimento Grade de atendimento Capacidade Transportadoras Veículos …" at bounding box center [561, 268] width 1122 height 537
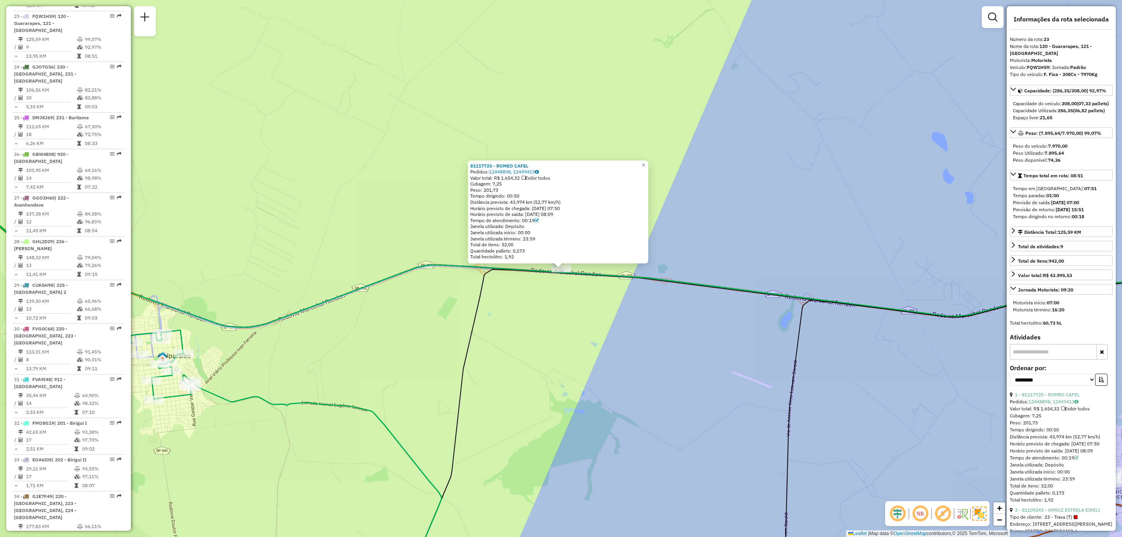
click at [551, 310] on div "81117725 - ROMEO CAFEL Pedidos: 12448898, 12449413 Valor total: R$ 1.654,32 Exi…" at bounding box center [561, 268] width 1122 height 537
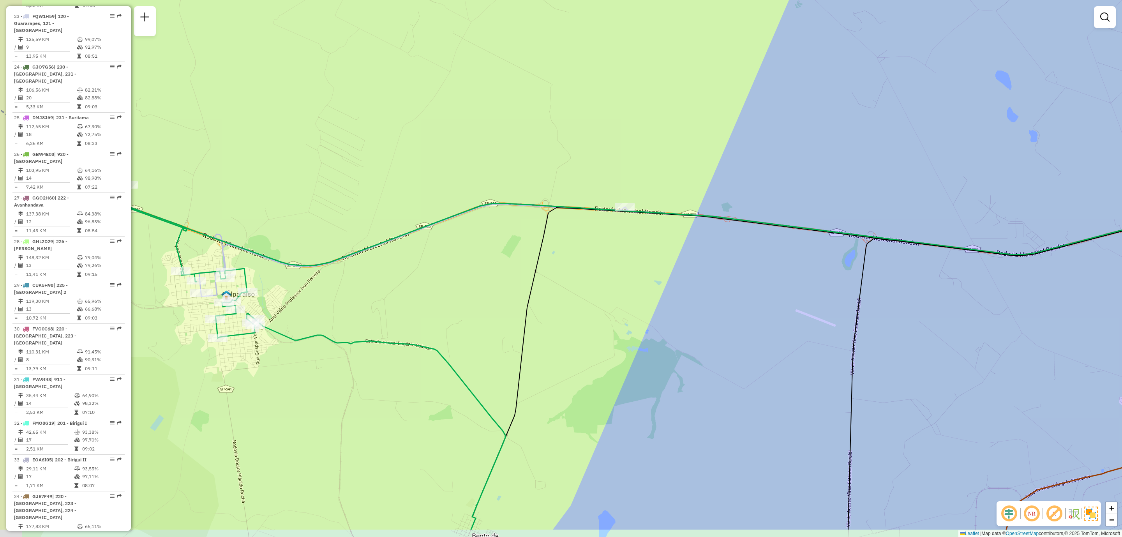
drag, startPoint x: 539, startPoint y: 325, endPoint x: 591, endPoint y: 268, distance: 76.7
click at [590, 269] on div "Janela de atendimento Grade de atendimento Capacidade Transportadoras Veículos …" at bounding box center [561, 268] width 1122 height 537
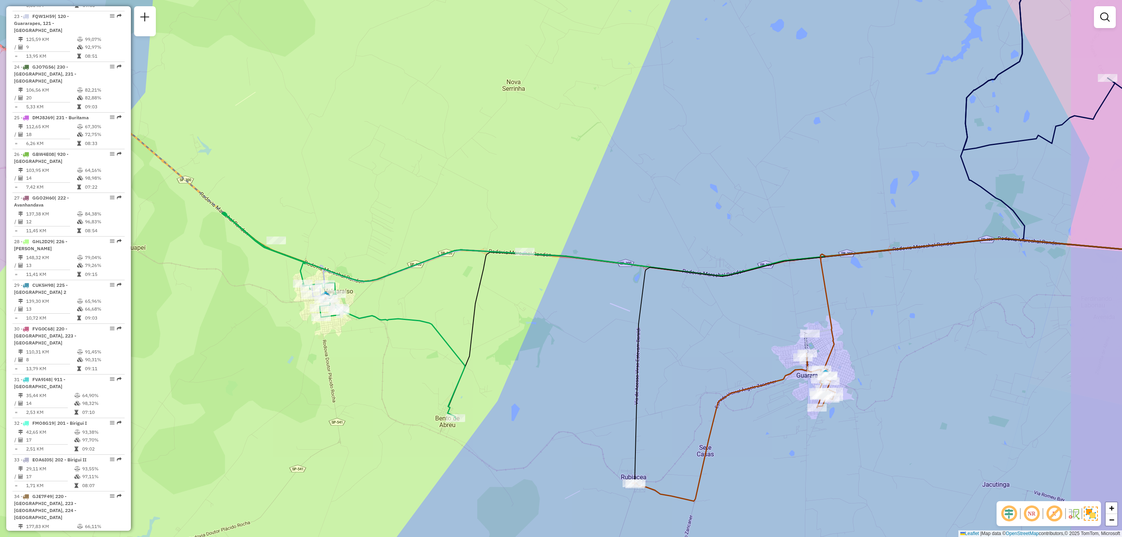
drag, startPoint x: 760, startPoint y: 380, endPoint x: 706, endPoint y: 399, distance: 56.8
click at [707, 354] on div "Janela de atendimento Grade de atendimento Capacidade Transportadoras Veículos …" at bounding box center [561, 268] width 1122 height 537
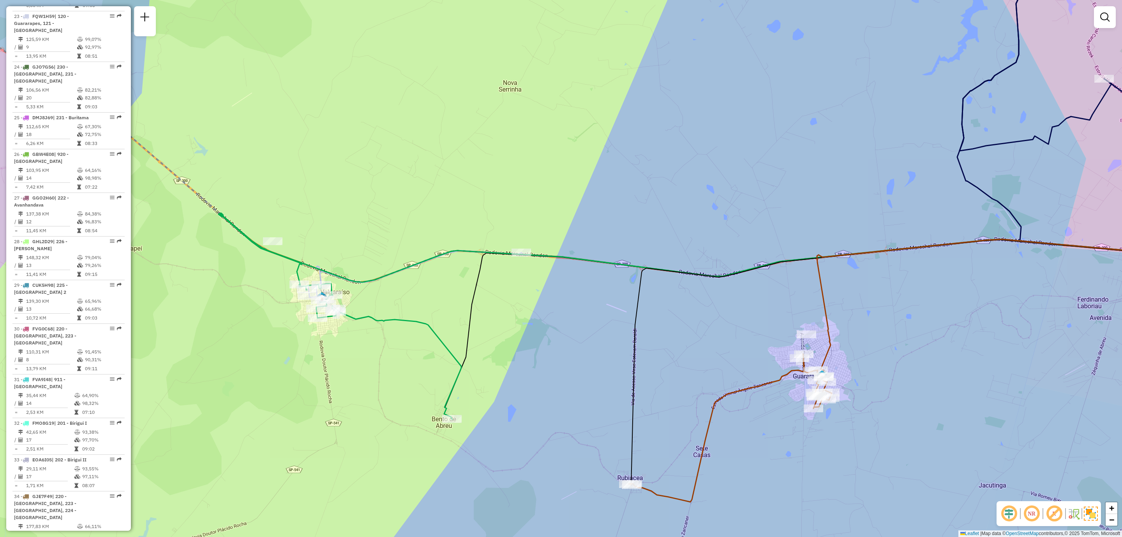
drag, startPoint x: 757, startPoint y: 359, endPoint x: 723, endPoint y: 359, distance: 33.9
click at [723, 354] on div "Janela de atendimento Grade de atendimento Capacidade Transportadoras Veículos …" at bounding box center [561, 268] width 1122 height 537
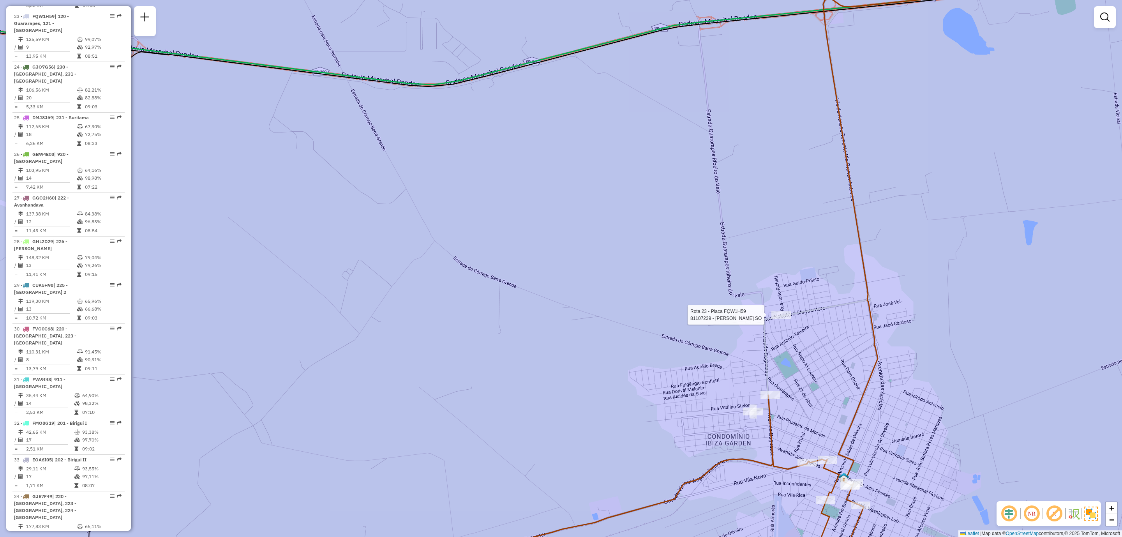
select select "**********"
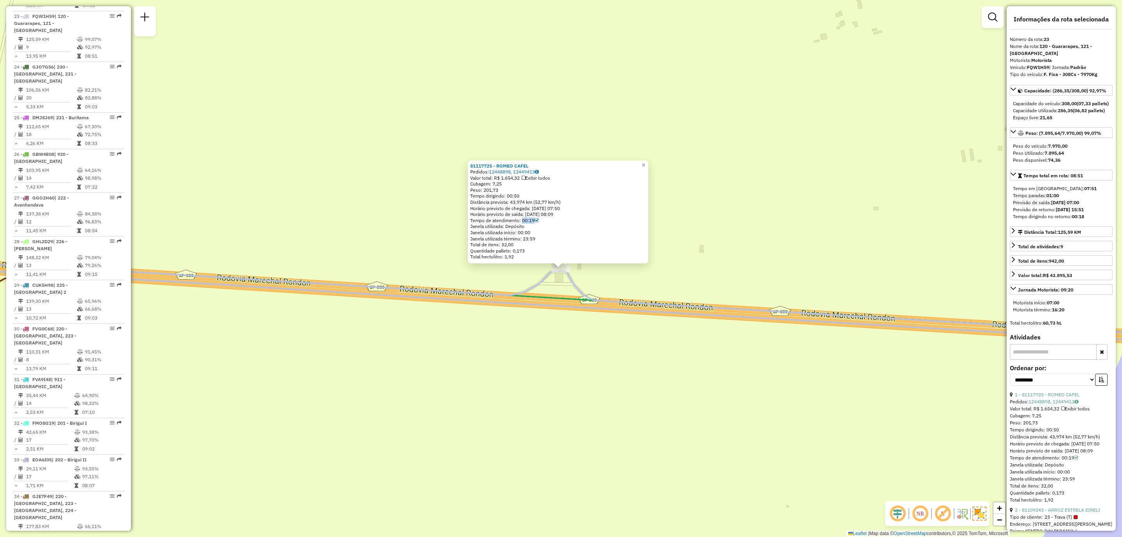
drag, startPoint x: 523, startPoint y: 218, endPoint x: 539, endPoint y: 221, distance: 17.0
click at [539, 221] on div "Tempo de atendimento: 00:19" at bounding box center [558, 220] width 176 height 6
click at [681, 285] on div "81117725 - ROMEO CAFEL Pedidos: 12448898, 12449413 Valor total: R$ 1.654,32 Exi…" at bounding box center [561, 268] width 1122 height 537
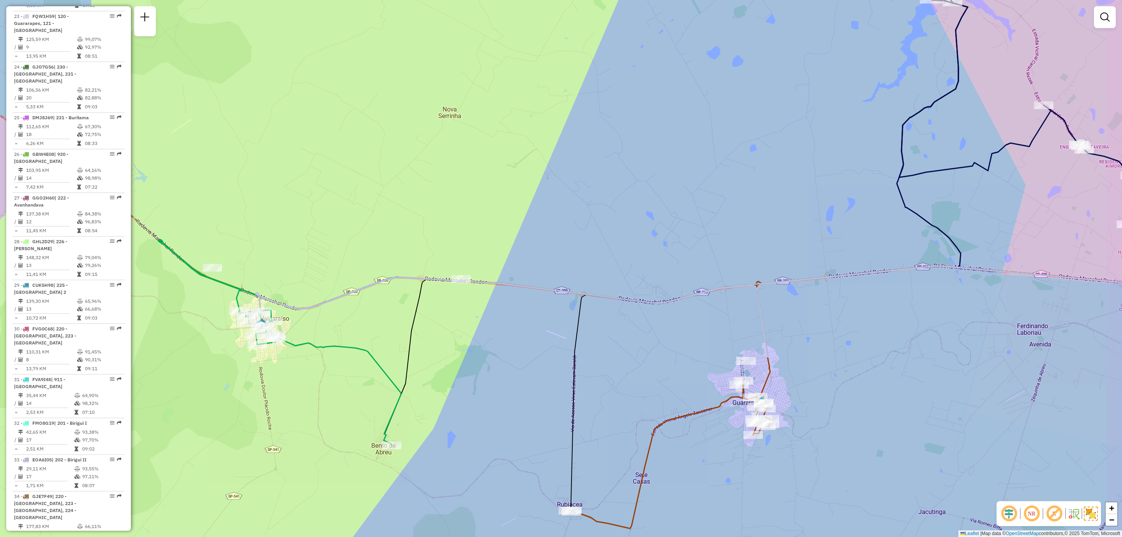
drag, startPoint x: 686, startPoint y: 302, endPoint x: 587, endPoint y: 307, distance: 99.1
click at [587, 307] on div "Janela de atendimento Grade de atendimento Capacidade Transportadoras Veículos …" at bounding box center [561, 268] width 1122 height 537
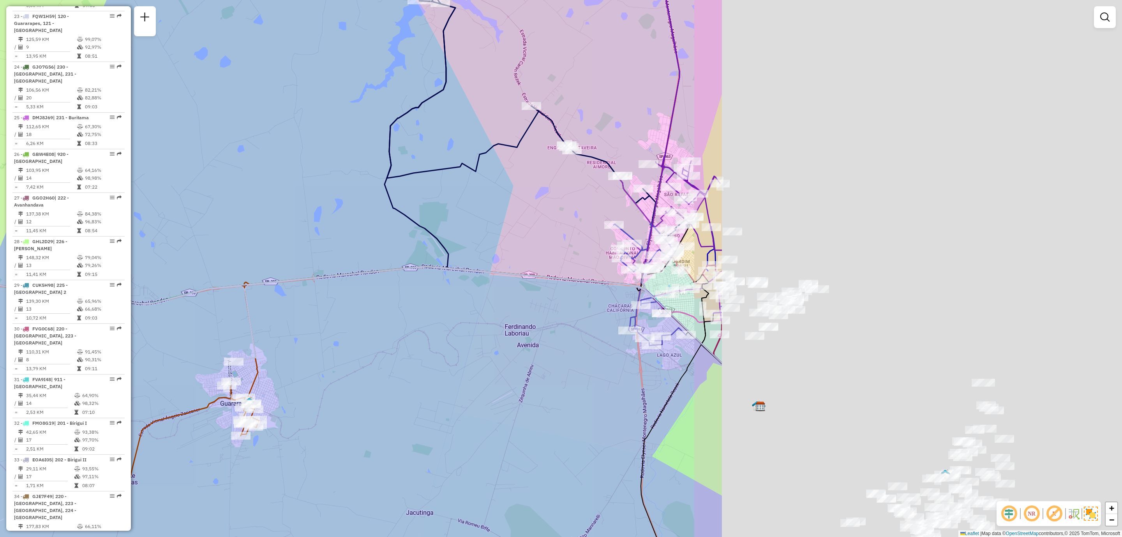
drag, startPoint x: 954, startPoint y: 329, endPoint x: 545, endPoint y: 332, distance: 409.2
click at [431, 328] on div "Janela de atendimento Grade de atendimento Capacidade Transportadoras Veículos …" at bounding box center [561, 268] width 1122 height 537
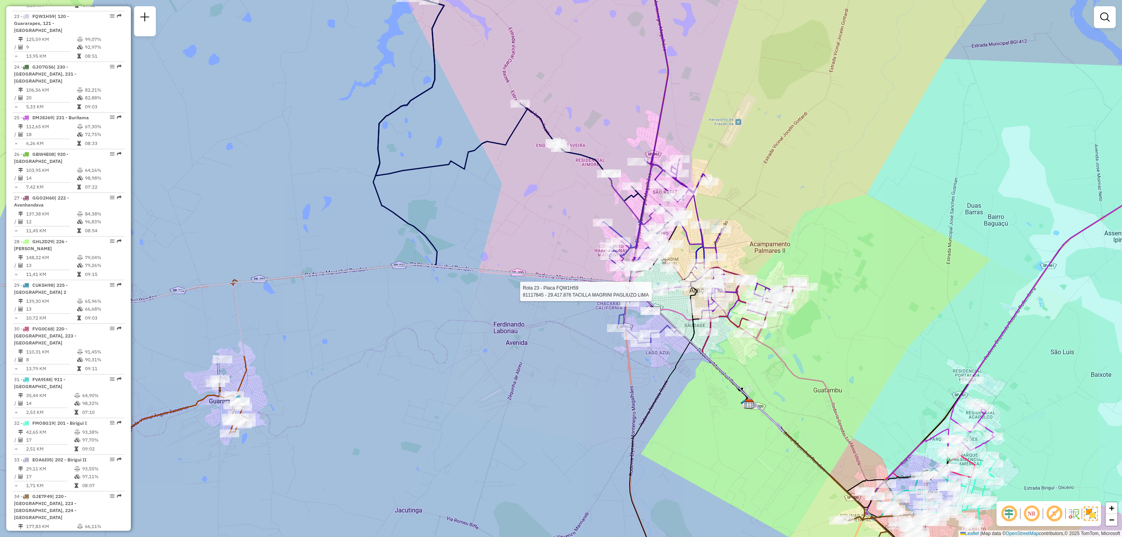
select select "**********"
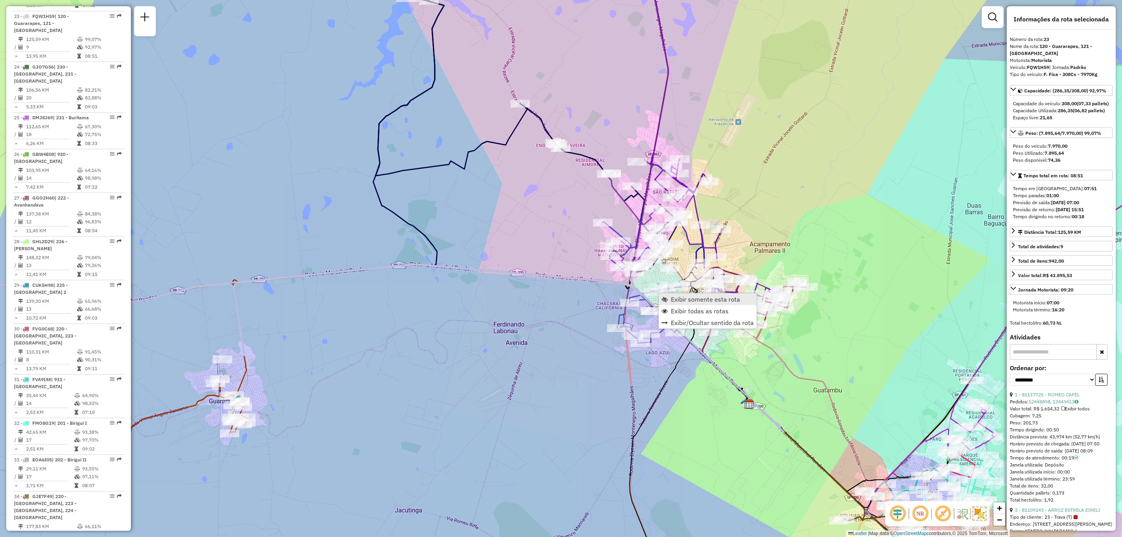
click at [676, 299] on span "Exibir somente esta rota" at bounding box center [705, 299] width 69 height 6
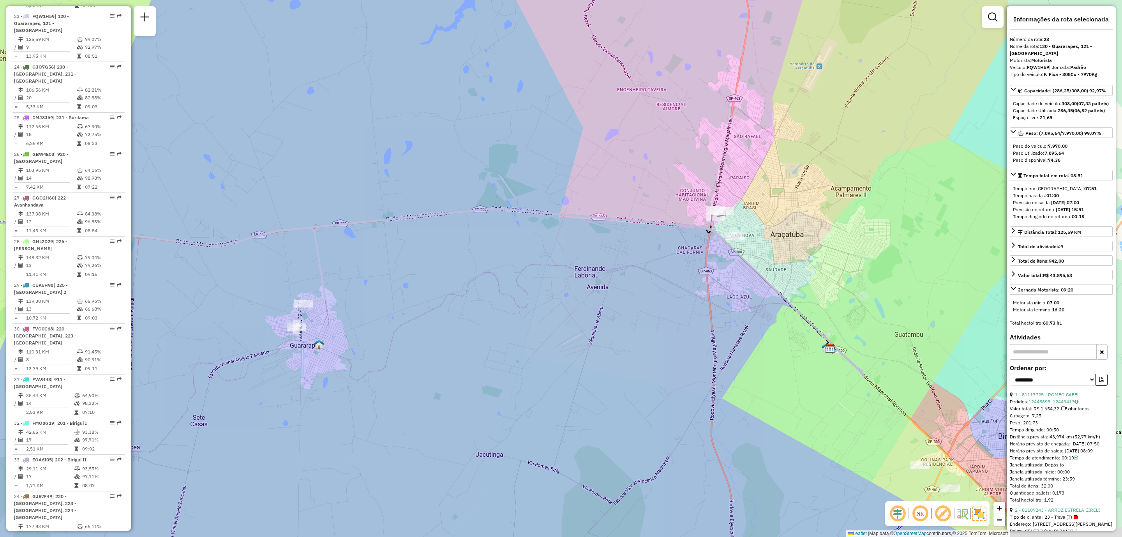
drag, startPoint x: 814, startPoint y: 248, endPoint x: 548, endPoint y: 275, distance: 268.0
click at [548, 275] on div "Janela de atendimento Grade de atendimento Capacidade Transportadoras Veículos …" at bounding box center [561, 268] width 1122 height 537
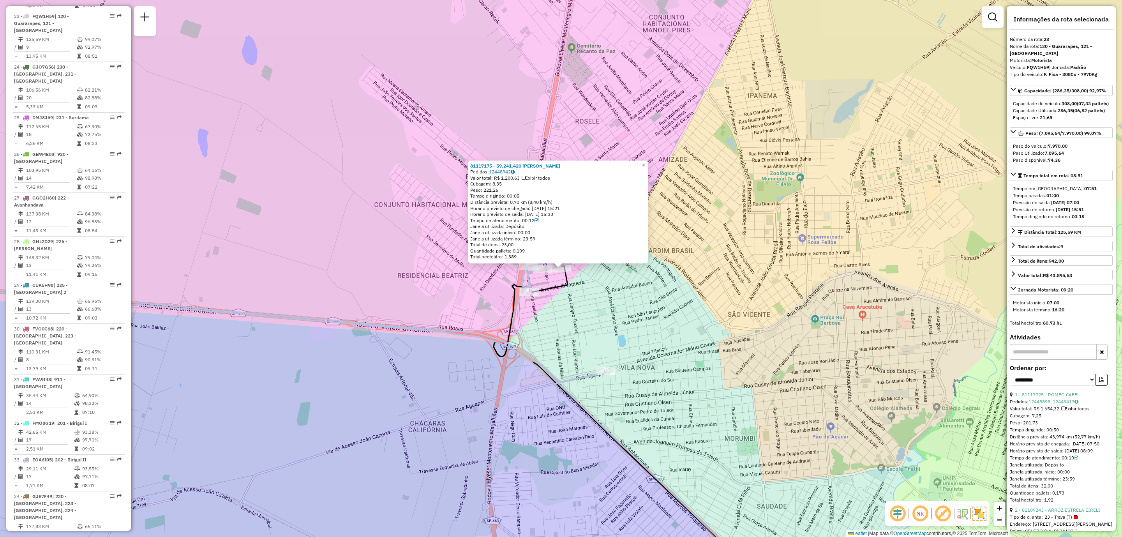
click at [644, 295] on div "81117175 - 59.241.420 RENATA MIRANDA DE SOUSA Pedidos: 12448942 Valor total: R$…" at bounding box center [561, 268] width 1122 height 537
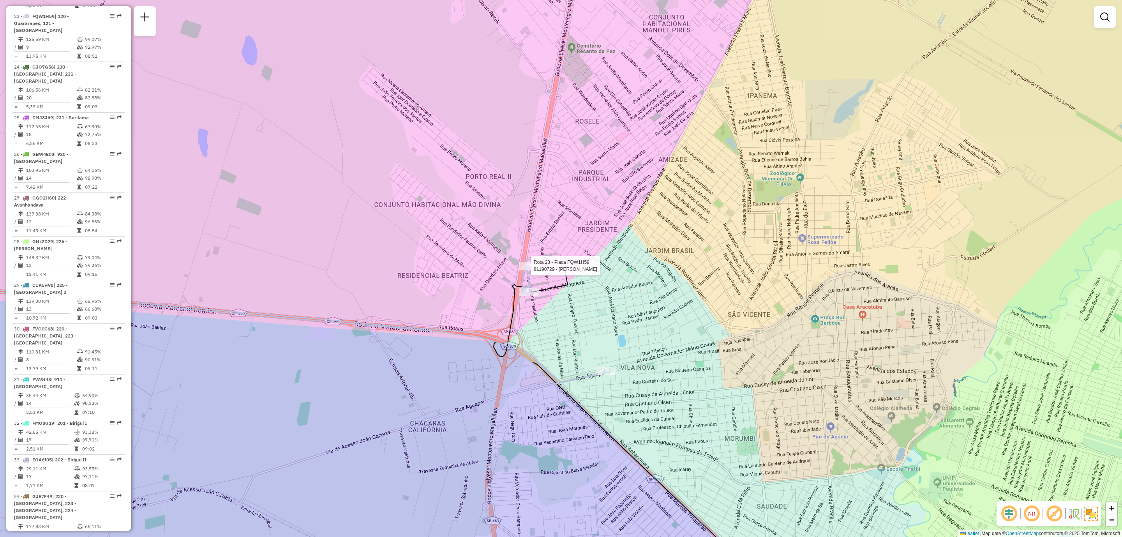
select select "**********"
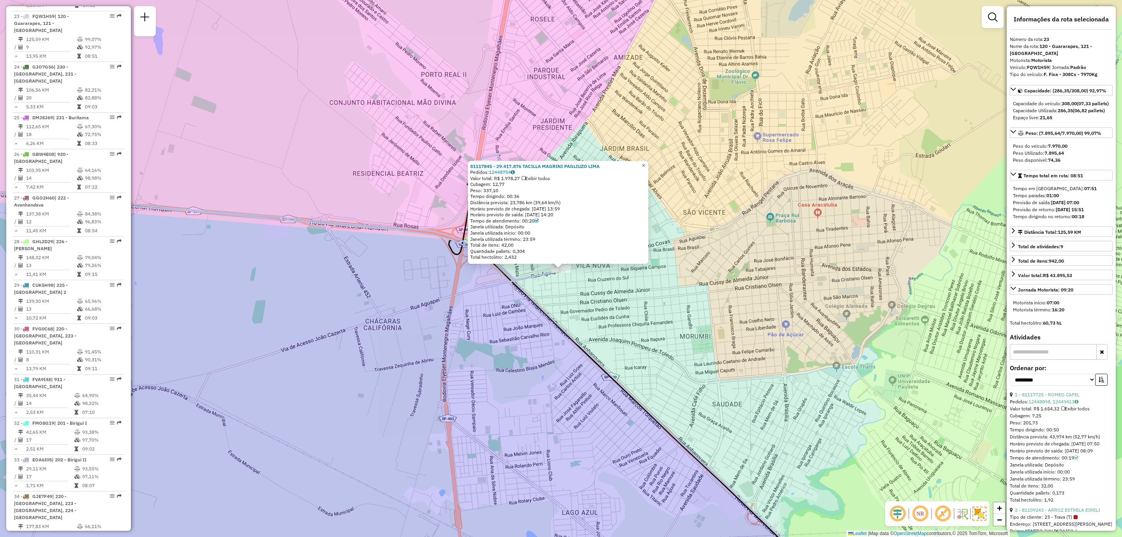
click at [645, 163] on span "×" at bounding box center [644, 165] width 4 height 7
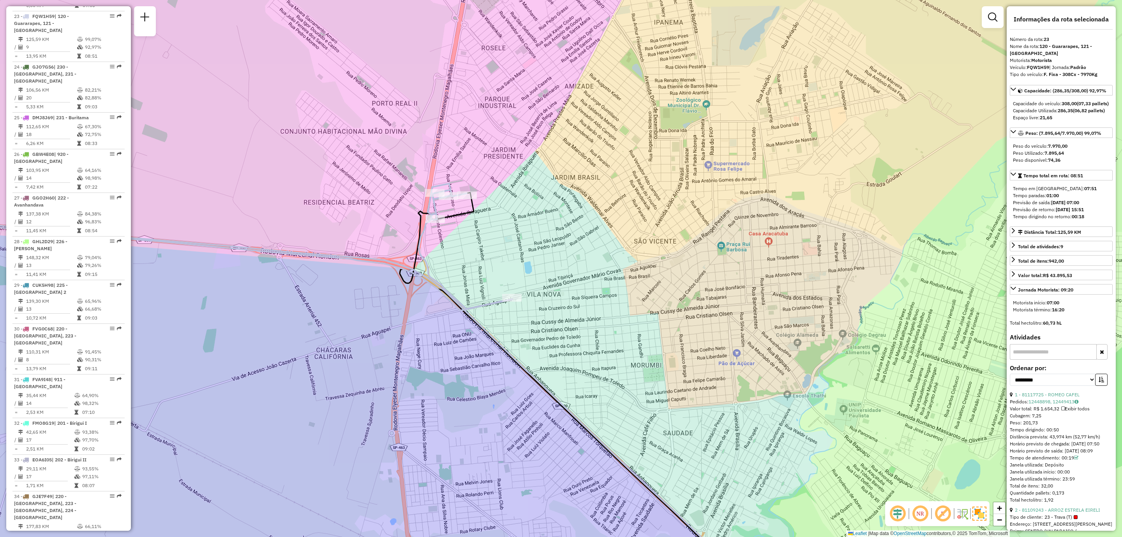
drag, startPoint x: 647, startPoint y: 293, endPoint x: 514, endPoint y: 338, distance: 139.8
click at [514, 338] on div "Janela de atendimento Grade de atendimento Capacidade Transportadoras Veículos …" at bounding box center [561, 268] width 1122 height 537
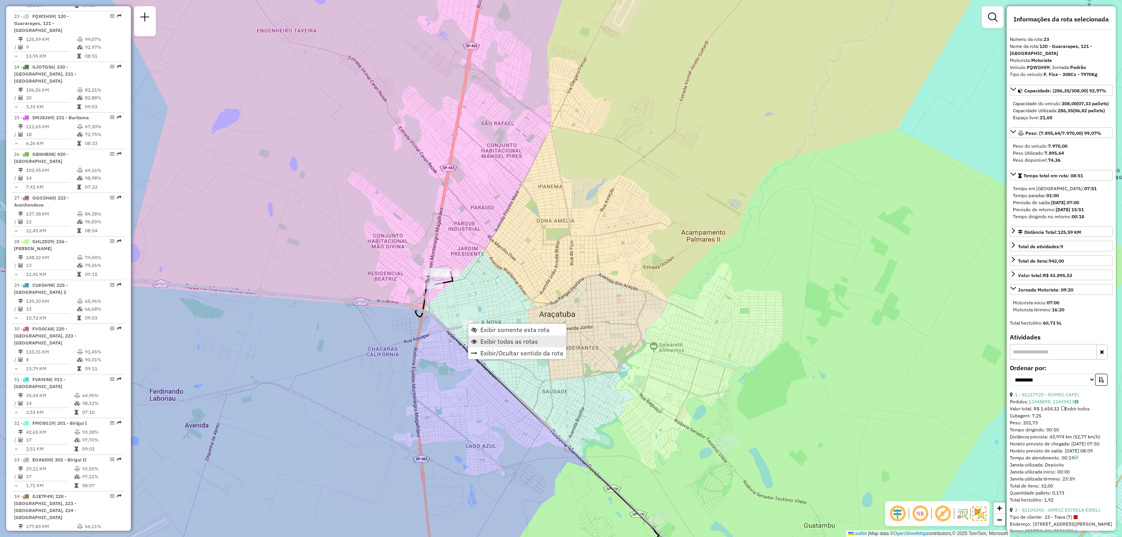
click at [534, 341] on span "Exibir todas as rotas" at bounding box center [510, 341] width 58 height 6
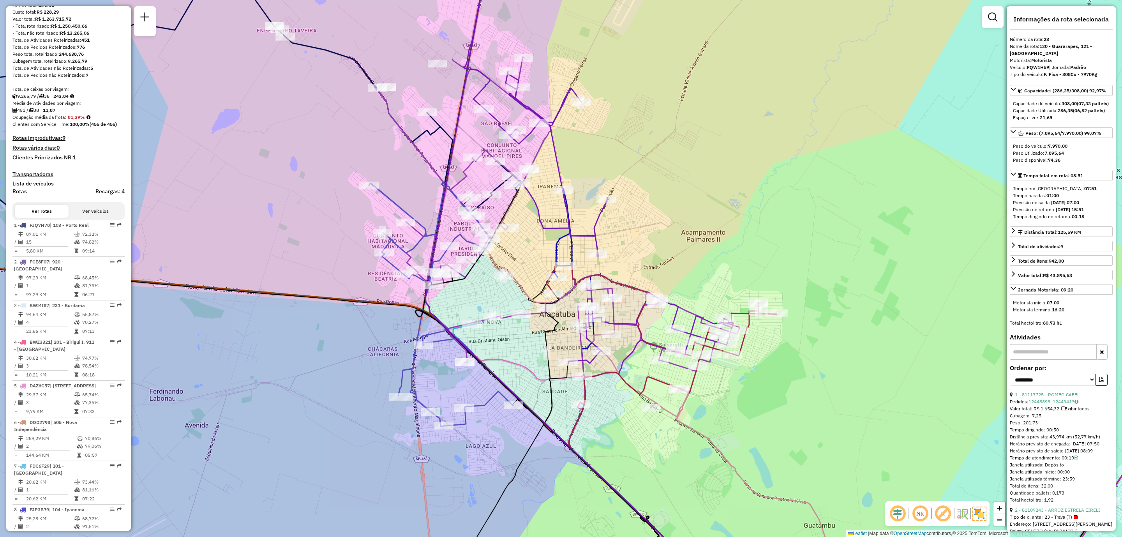
scroll to position [0, 0]
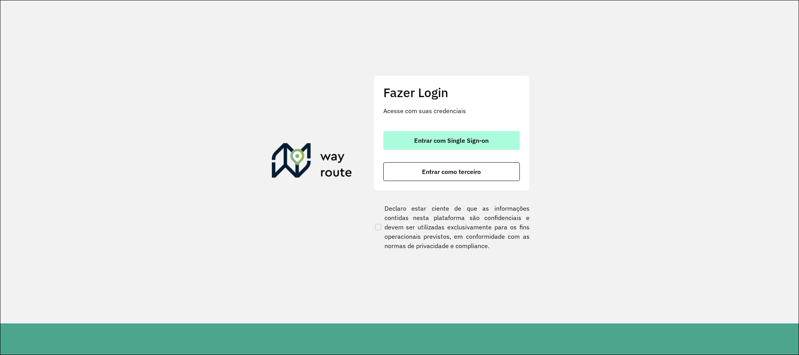
click at [410, 131] on button "Entrar com Single Sign-on" at bounding box center [451, 140] width 136 height 19
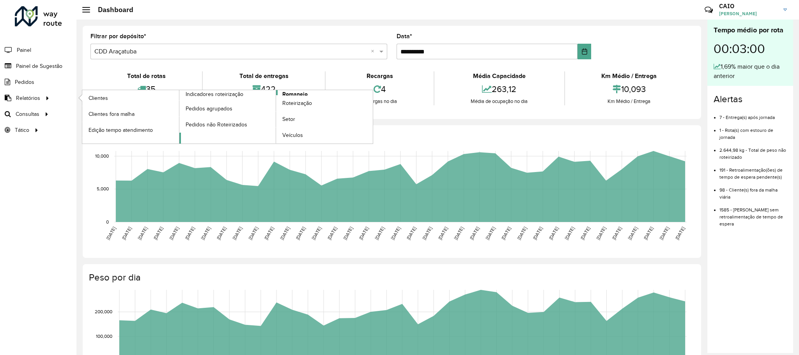
click at [297, 94] on span "Romaneio" at bounding box center [294, 94] width 25 height 8
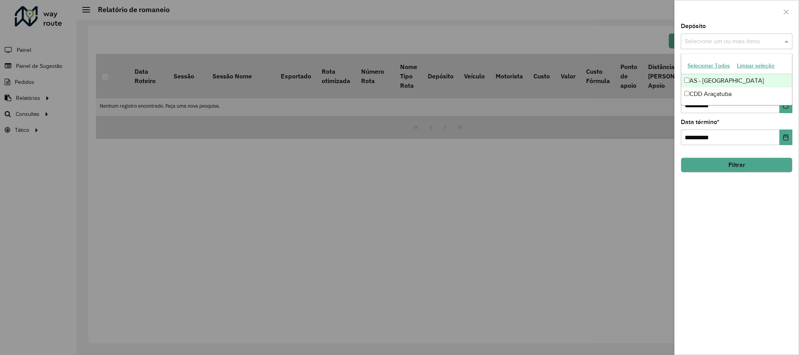
click at [724, 49] on div "Selecione um ou mais itens" at bounding box center [735, 42] width 111 height 16
click at [704, 94] on div "CDD Araçatuba" at bounding box center [736, 93] width 110 height 13
click at [712, 24] on div "Depósito Selecione um ou mais itens CDD Araçatuba × ×" at bounding box center [735, 36] width 111 height 26
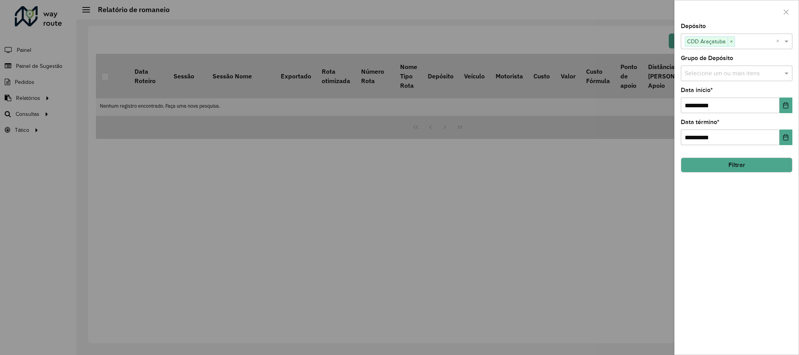
click at [781, 88] on div "**********" at bounding box center [735, 100] width 111 height 26
click at [786, 101] on button "Choose Date" at bounding box center [785, 105] width 13 height 16
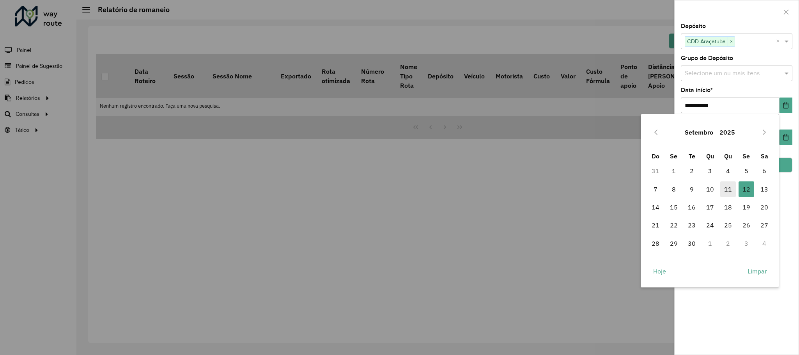
click at [731, 190] on span "11" at bounding box center [728, 189] width 16 height 16
type input "**********"
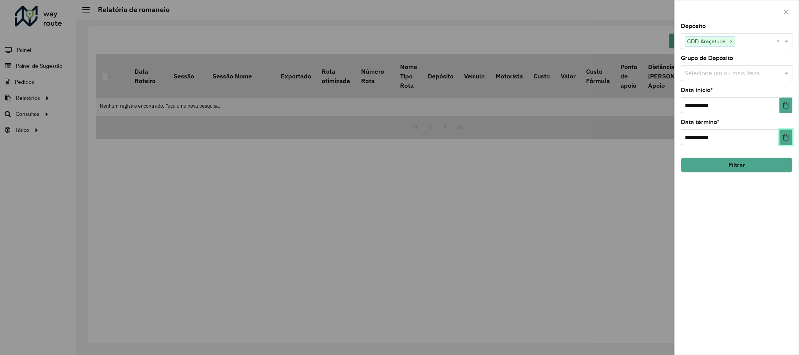
click at [787, 133] on button "Choose Date" at bounding box center [785, 137] width 13 height 16
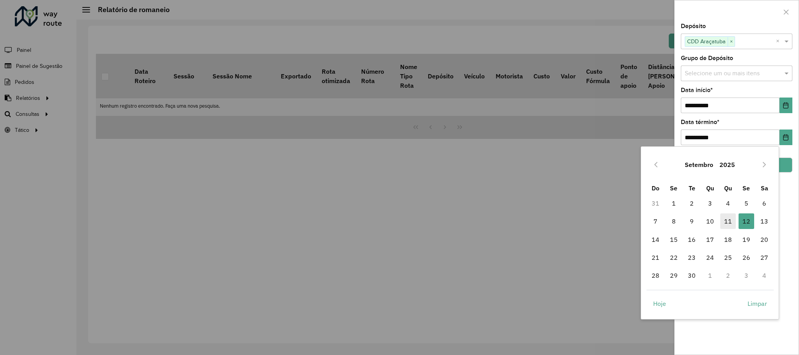
click at [729, 218] on span "11" at bounding box center [728, 221] width 16 height 16
type input "**********"
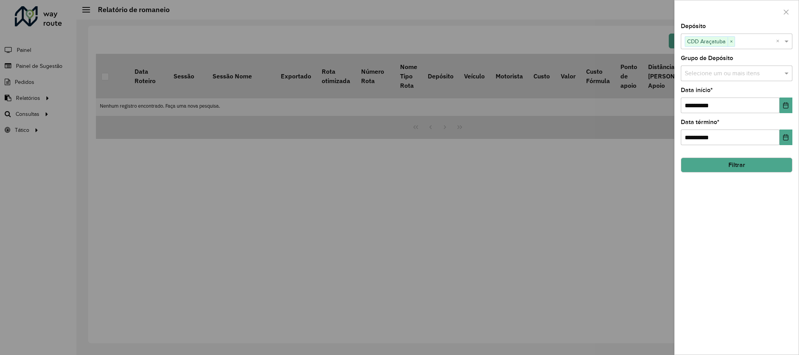
click at [744, 164] on button "Filtrar" at bounding box center [735, 164] width 111 height 15
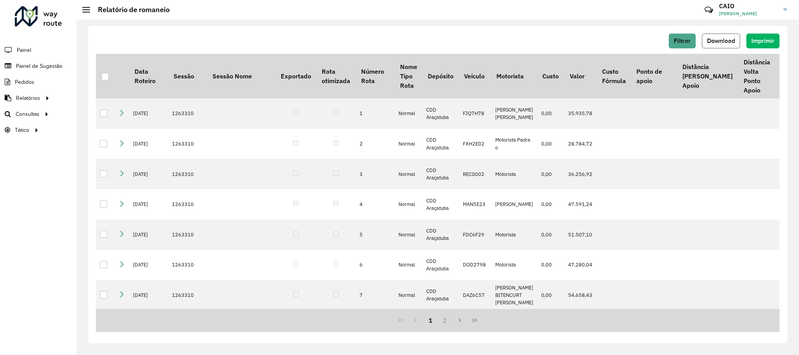
click at [736, 39] on button "Download" at bounding box center [721, 41] width 38 height 15
click at [115, 147] on span "Service Time" at bounding box center [104, 146] width 32 height 8
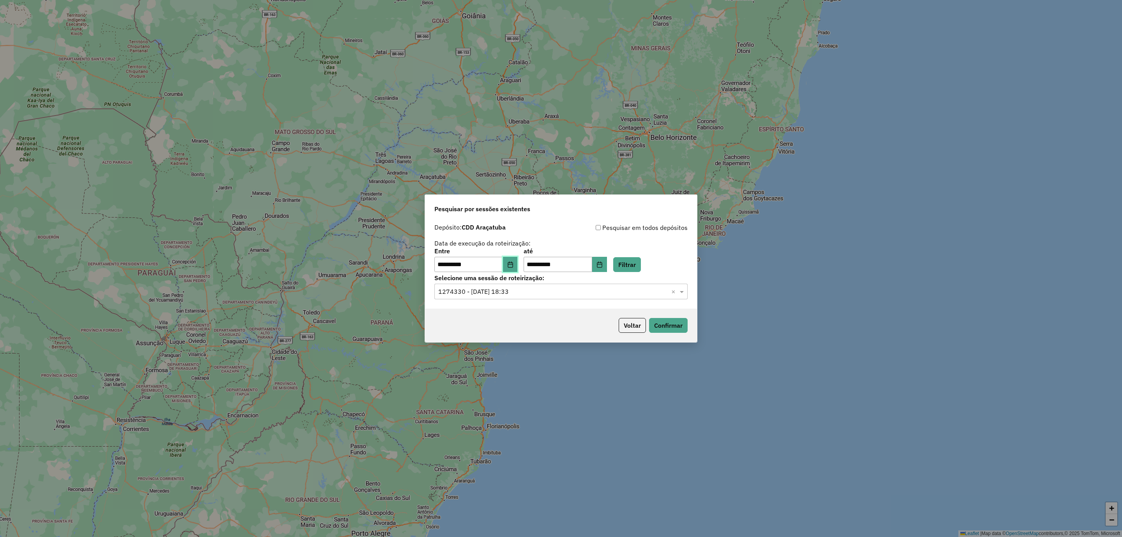
click at [518, 266] on button "Choose Date" at bounding box center [510, 265] width 15 height 16
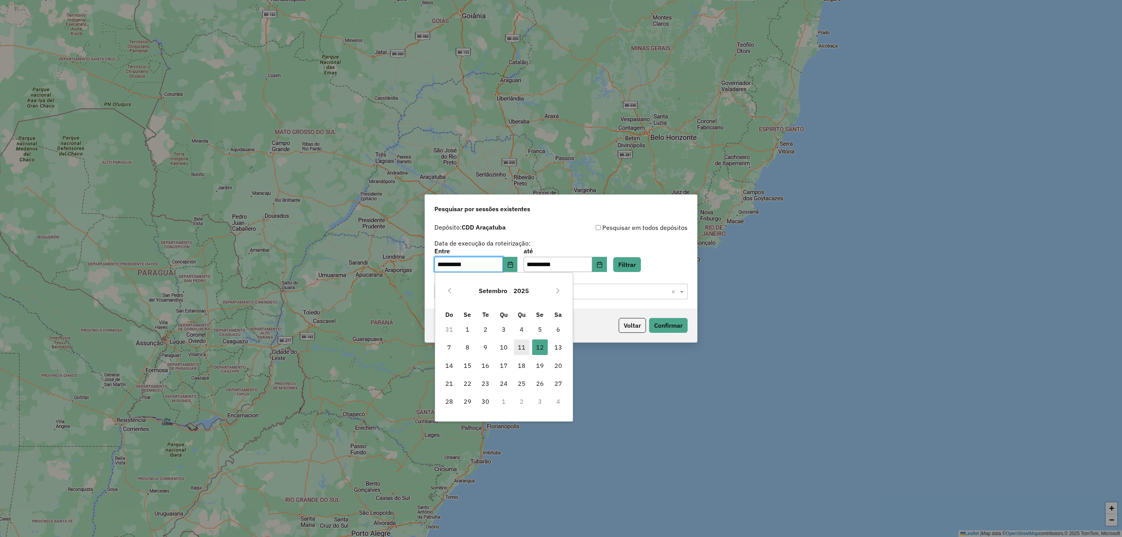
click at [527, 348] on span "11" at bounding box center [522, 347] width 16 height 16
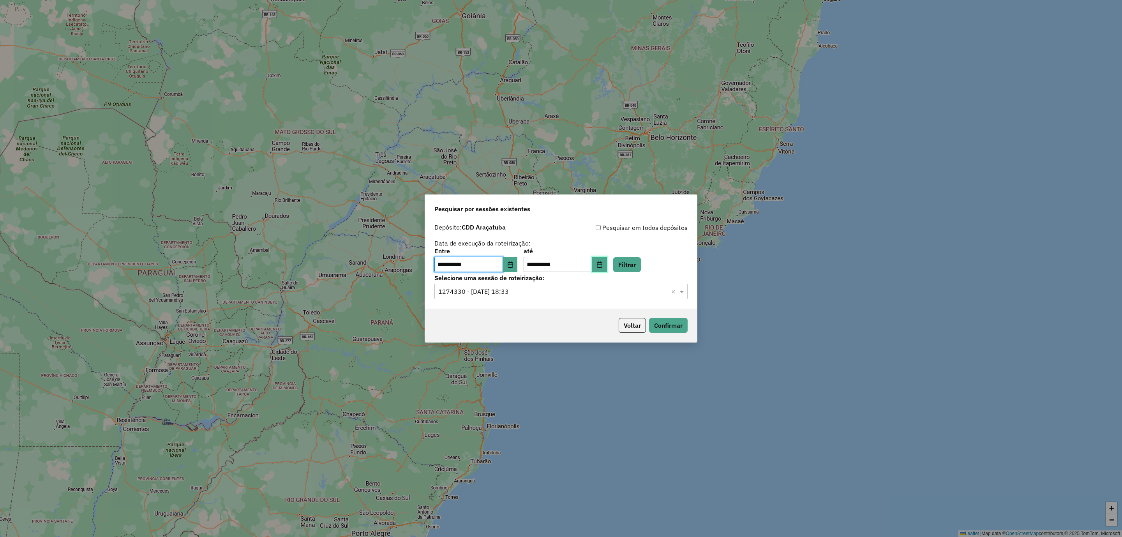
click at [603, 263] on icon "Choose Date" at bounding box center [600, 265] width 6 height 6
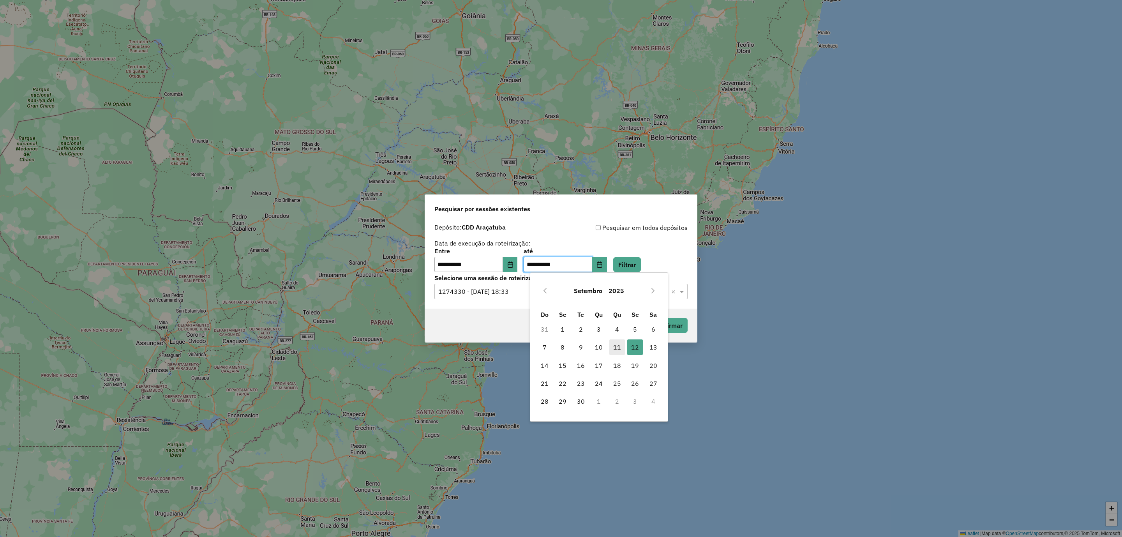
click at [620, 350] on span "11" at bounding box center [618, 347] width 16 height 16
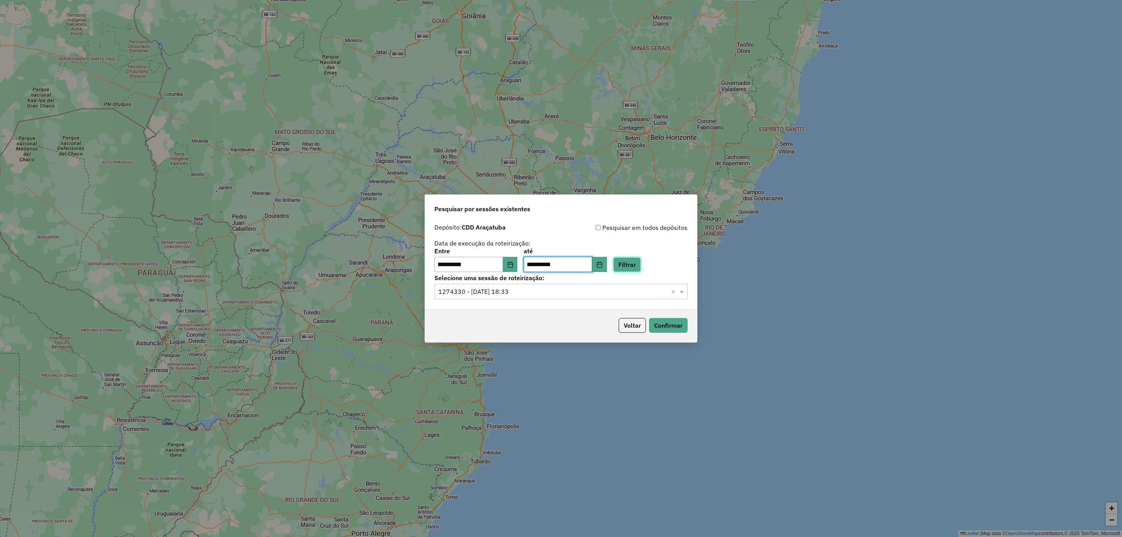
click at [641, 262] on button "Filtrar" at bounding box center [627, 264] width 28 height 15
click at [552, 293] on input "text" at bounding box center [553, 291] width 230 height 9
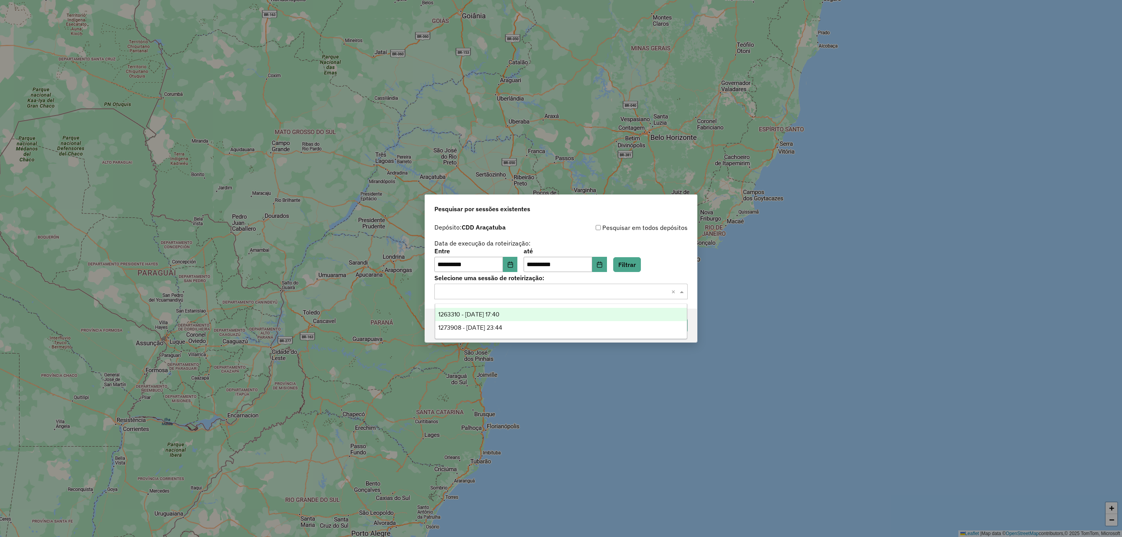
click at [523, 317] on div "1263310 - 11/09/2025 17:40" at bounding box center [561, 314] width 252 height 13
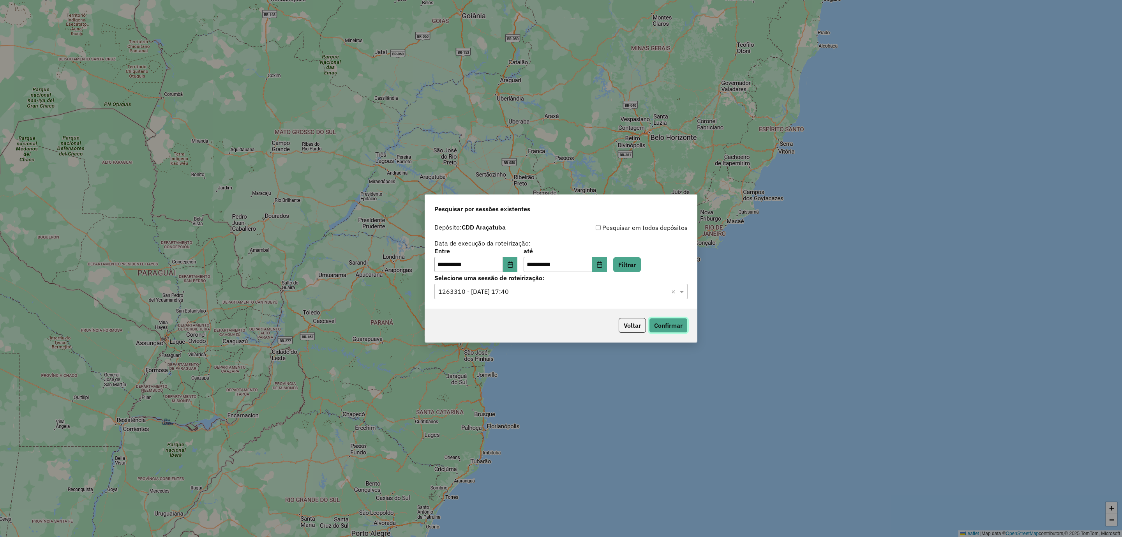
click at [667, 330] on button "Confirmar" at bounding box center [668, 325] width 39 height 15
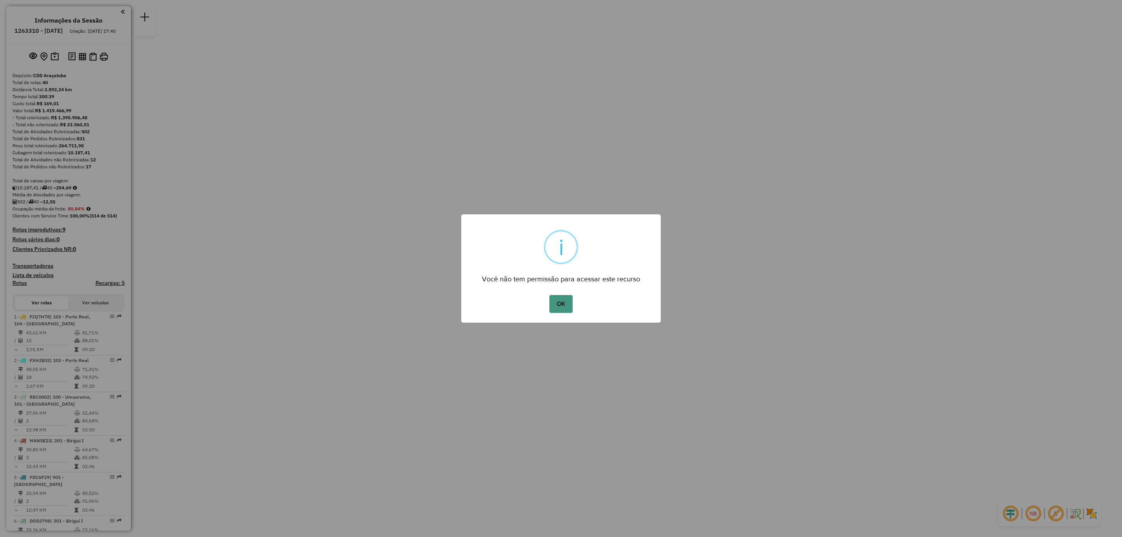
click at [556, 305] on button "OK" at bounding box center [561, 304] width 23 height 18
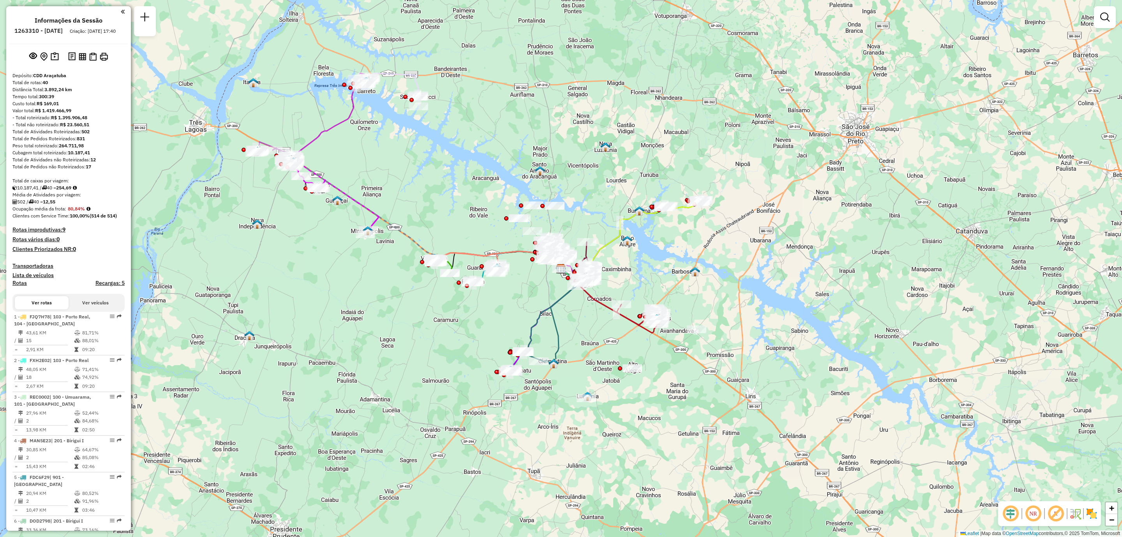
scroll to position [1618, 0]
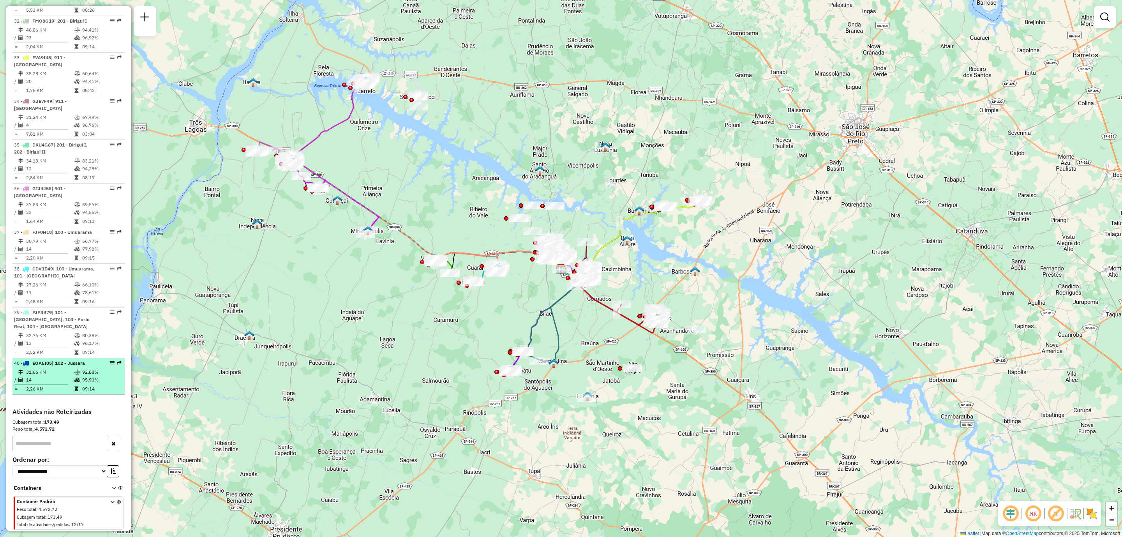
select select "**********"
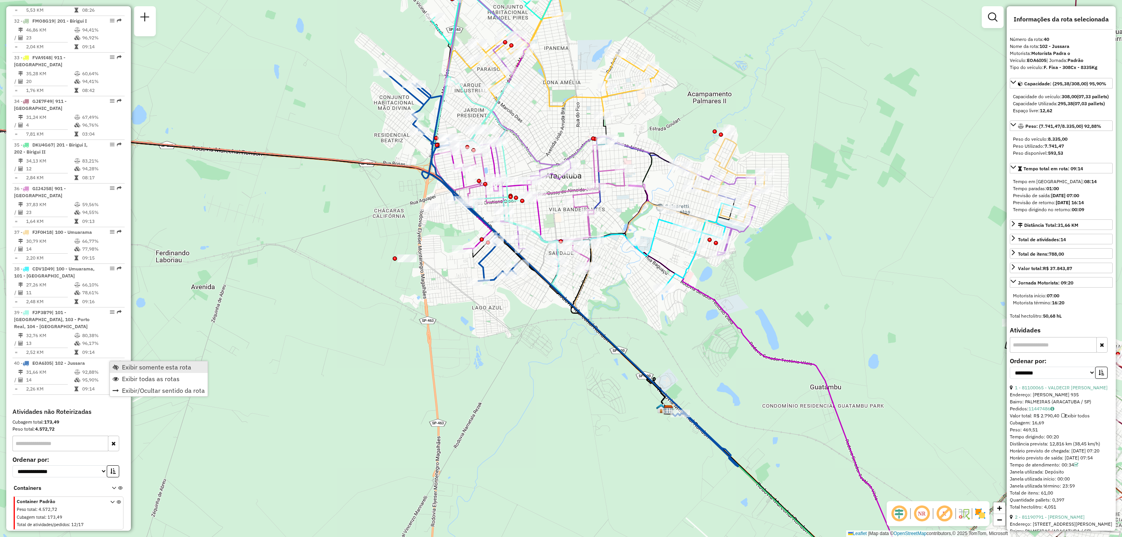
click at [139, 368] on span "Exibir somente esta rota" at bounding box center [156, 367] width 69 height 6
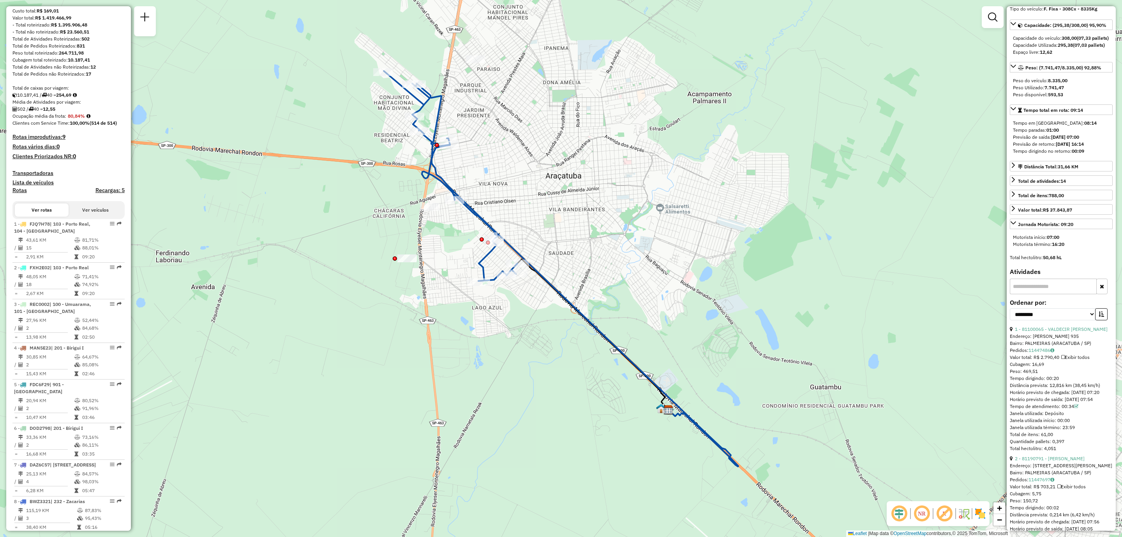
scroll to position [0, 0]
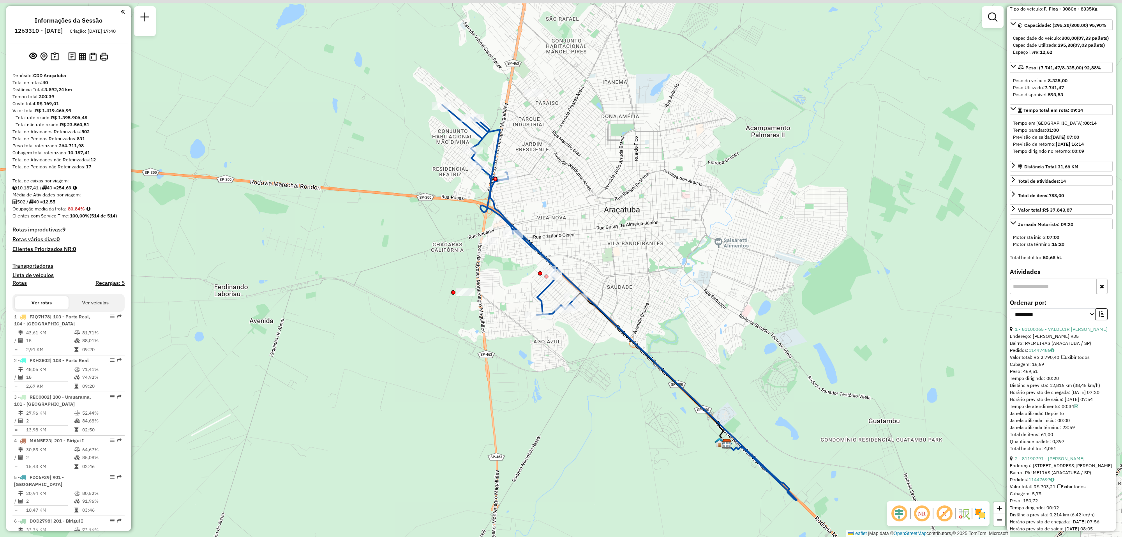
drag, startPoint x: 617, startPoint y: 144, endPoint x: 676, endPoint y: 178, distance: 68.3
click at [676, 178] on div "Janela de atendimento Grade de atendimento Capacidade Transportadoras Veículos …" at bounding box center [561, 268] width 1122 height 537
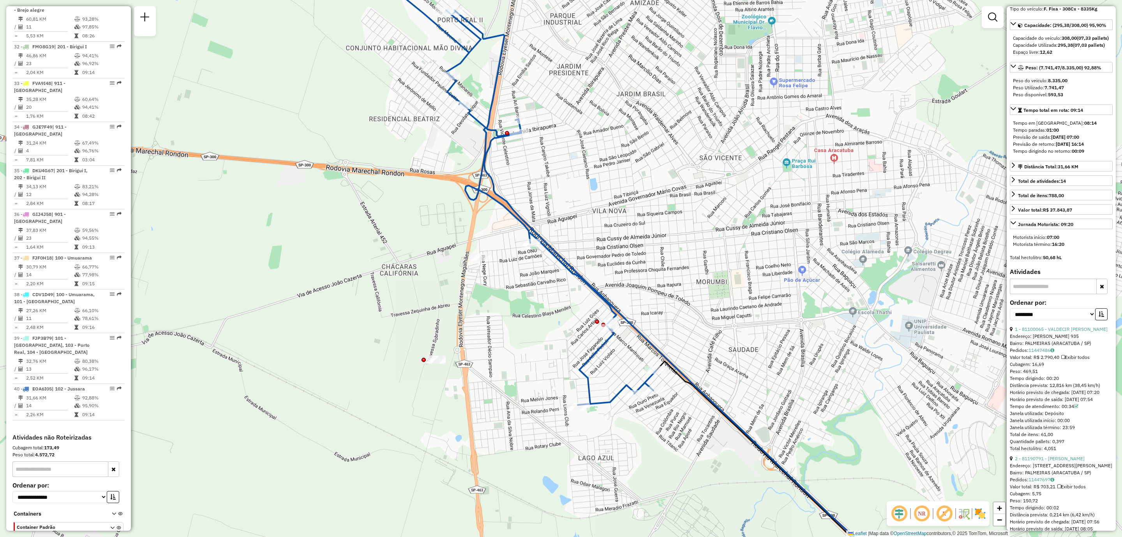
drag, startPoint x: 534, startPoint y: 272, endPoint x: 548, endPoint y: 323, distance: 52.7
click at [548, 323] on div "Janela de atendimento Grade de atendimento Capacidade Transportadoras Veículos …" at bounding box center [561, 268] width 1122 height 537
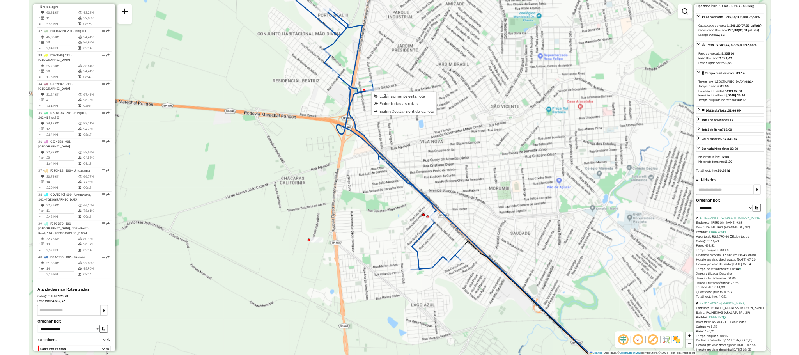
scroll to position [1618, 0]
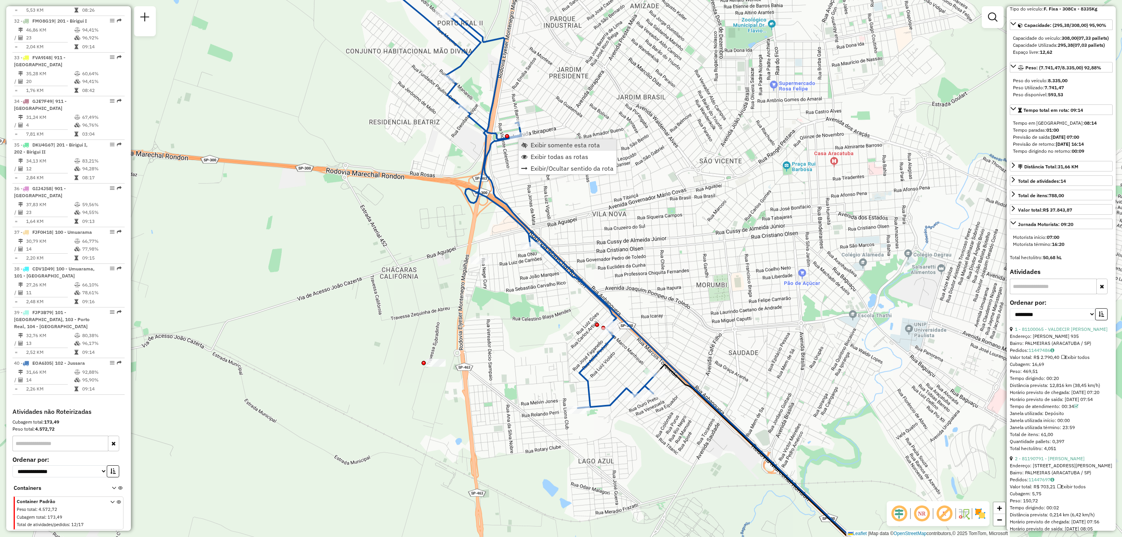
click at [545, 142] on span "Exibir somente esta rota" at bounding box center [565, 145] width 69 height 6
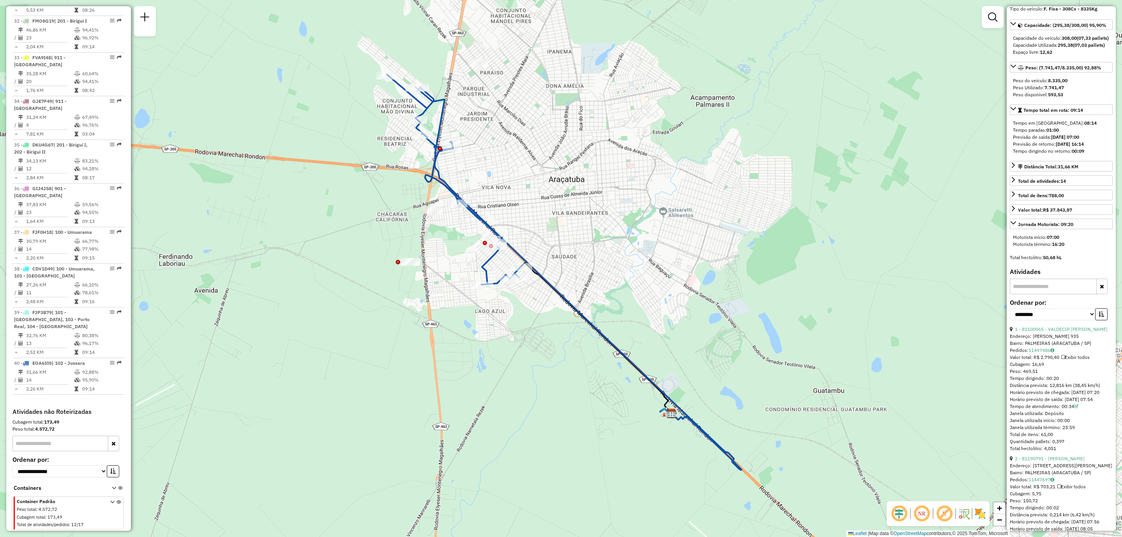
drag, startPoint x: 465, startPoint y: 151, endPoint x: 491, endPoint y: 185, distance: 42.7
click at [491, 185] on div "Janela de atendimento Grade de atendimento Capacidade Transportadoras Veículos …" at bounding box center [561, 268] width 1122 height 537
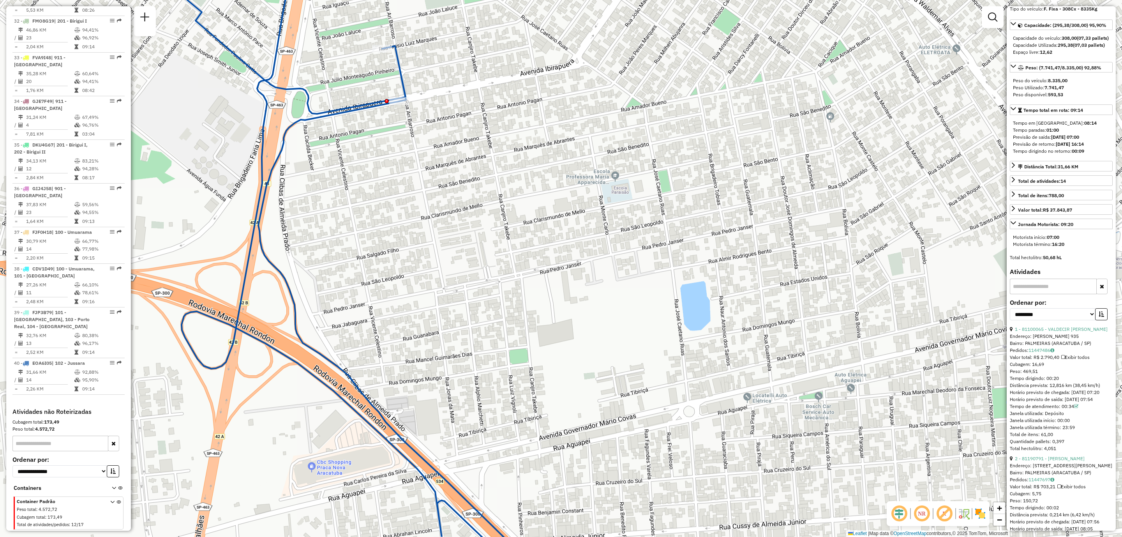
drag, startPoint x: 436, startPoint y: 253, endPoint x: 421, endPoint y: 116, distance: 137.2
click at [421, 116] on div "Janela de atendimento Grade de atendimento Capacidade Transportadoras Veículos …" at bounding box center [561, 268] width 1122 height 537
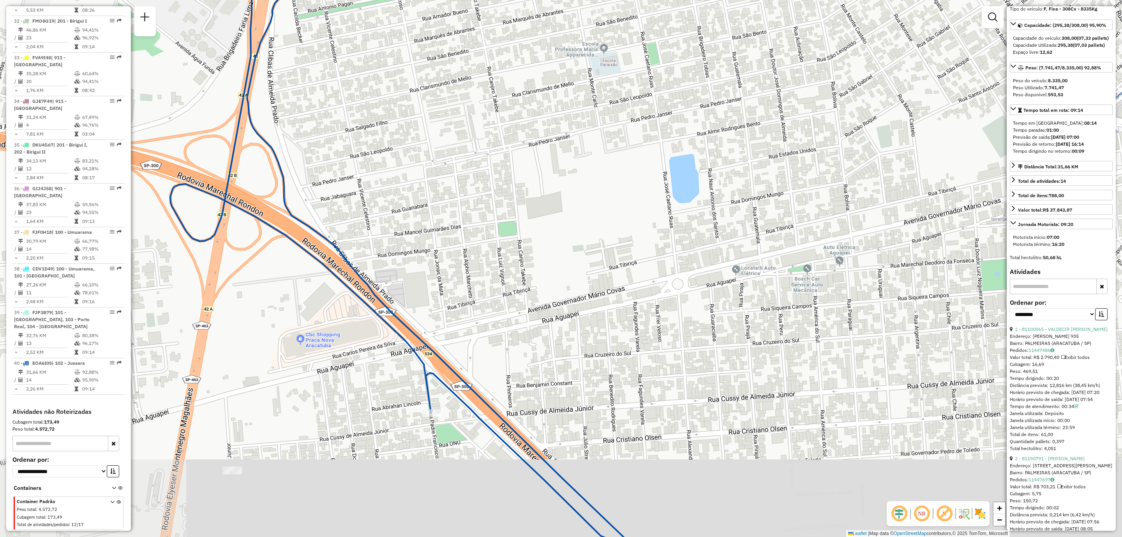
drag, startPoint x: 452, startPoint y: 304, endPoint x: 430, endPoint y: 206, distance: 100.5
click at [430, 206] on div "Janela de atendimento Grade de atendimento Capacidade Transportadoras Veículos …" at bounding box center [561, 268] width 1122 height 537
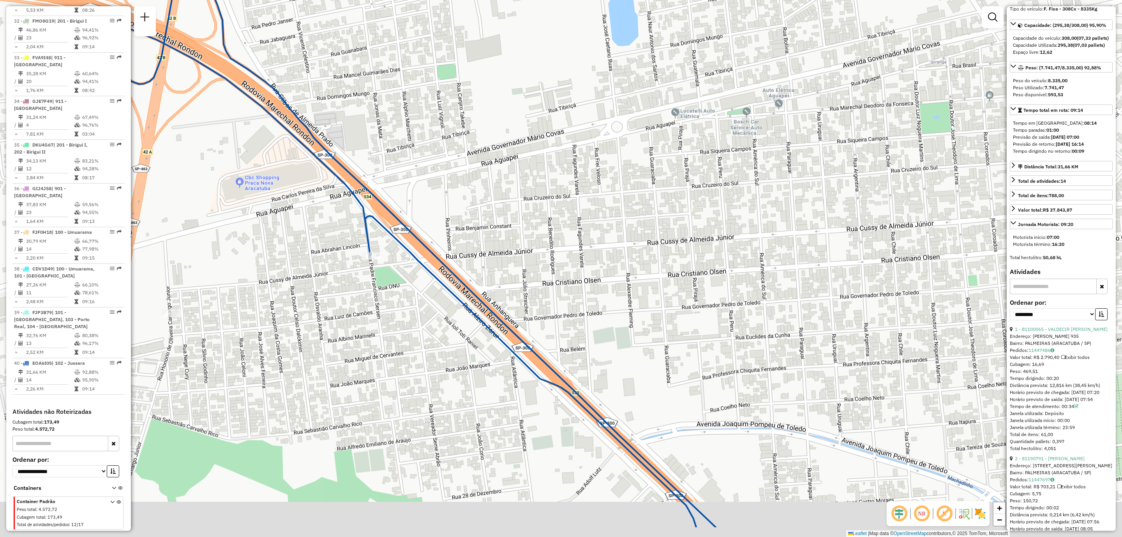
drag, startPoint x: 415, startPoint y: 330, endPoint x: 383, endPoint y: 272, distance: 65.8
click at [383, 274] on div "Janela de atendimento Grade de atendimento Capacidade Transportadoras Veículos …" at bounding box center [561, 268] width 1122 height 537
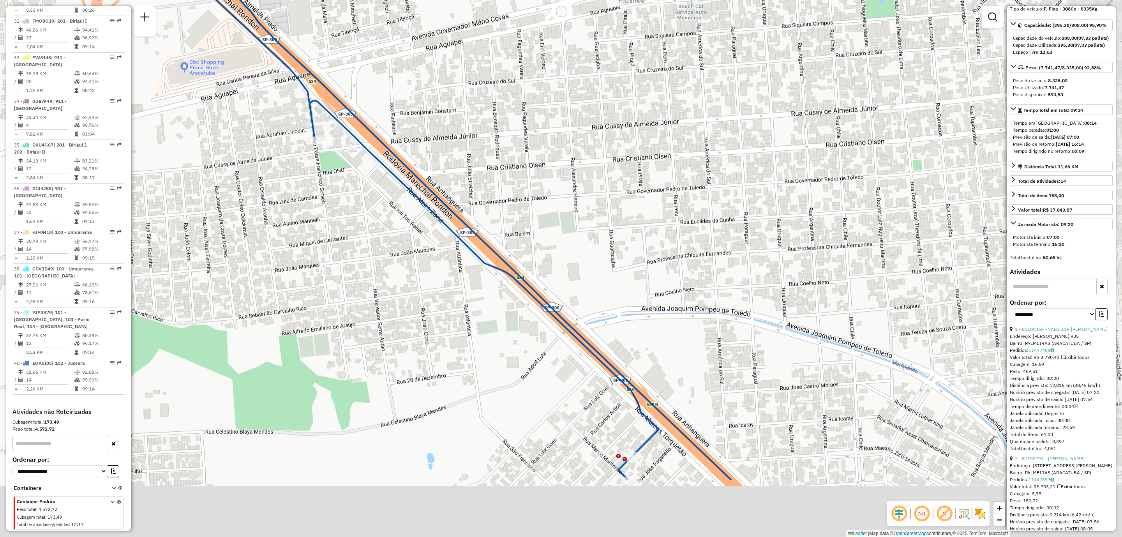
drag, startPoint x: 383, startPoint y: 369, endPoint x: 327, endPoint y: 244, distance: 137.8
click at [331, 247] on div "Janela de atendimento Grade de atendimento Capacidade Transportadoras Veículos …" at bounding box center [561, 268] width 1122 height 537
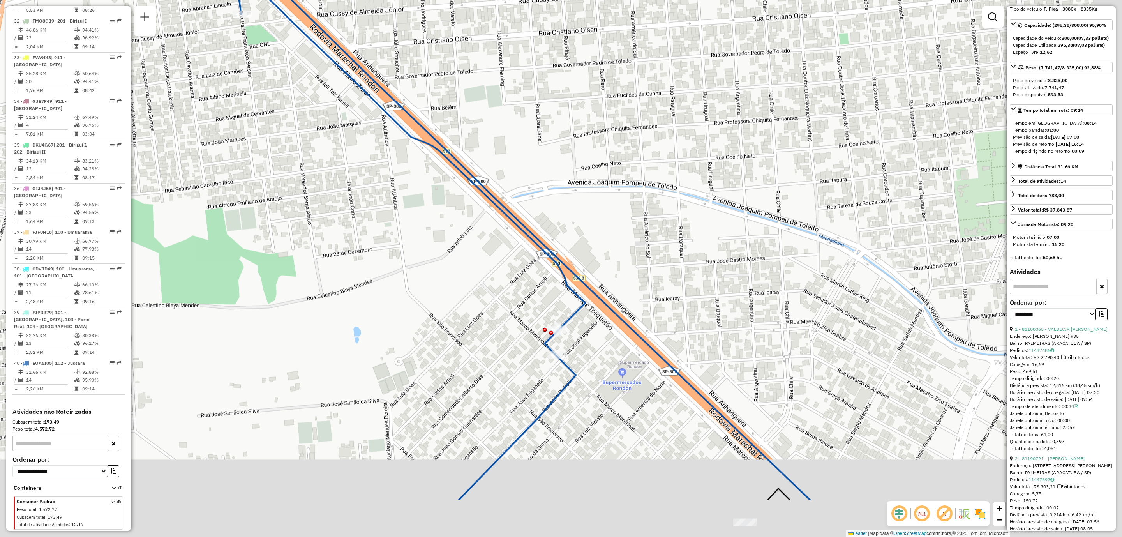
drag, startPoint x: 382, startPoint y: 328, endPoint x: 322, endPoint y: 236, distance: 109.3
click at [322, 236] on div "Janela de atendimento Grade de atendimento Capacidade Transportadoras Veículos …" at bounding box center [561, 268] width 1122 height 537
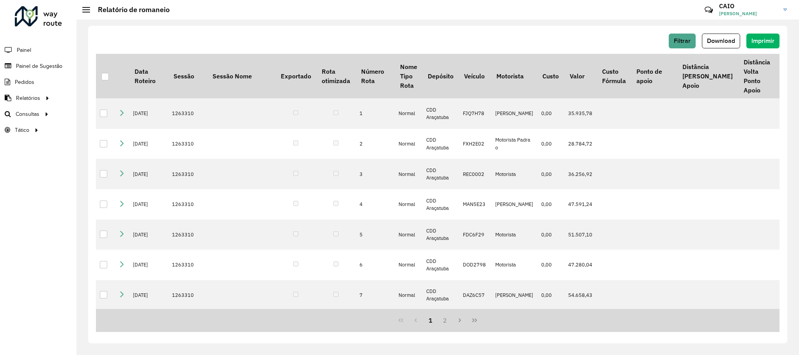
drag, startPoint x: 0, startPoint y: 248, endPoint x: 4, endPoint y: 241, distance: 8.0
click at [0, 248] on div "Roteirizador AmbevTech Painel Painel de Sugestão Pedidos Relatórios Clientes Cl…" at bounding box center [38, 177] width 76 height 355
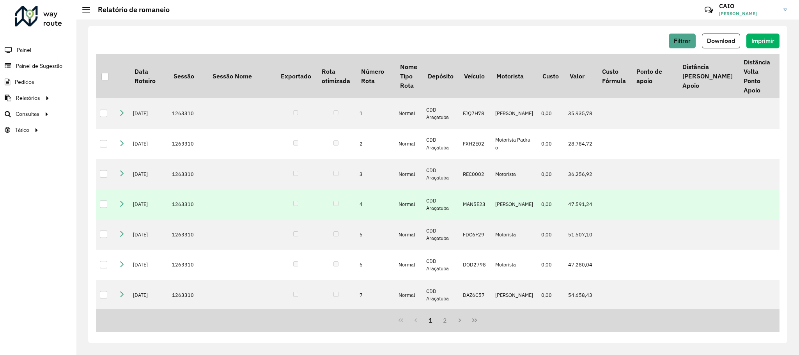
scroll to position [58, 0]
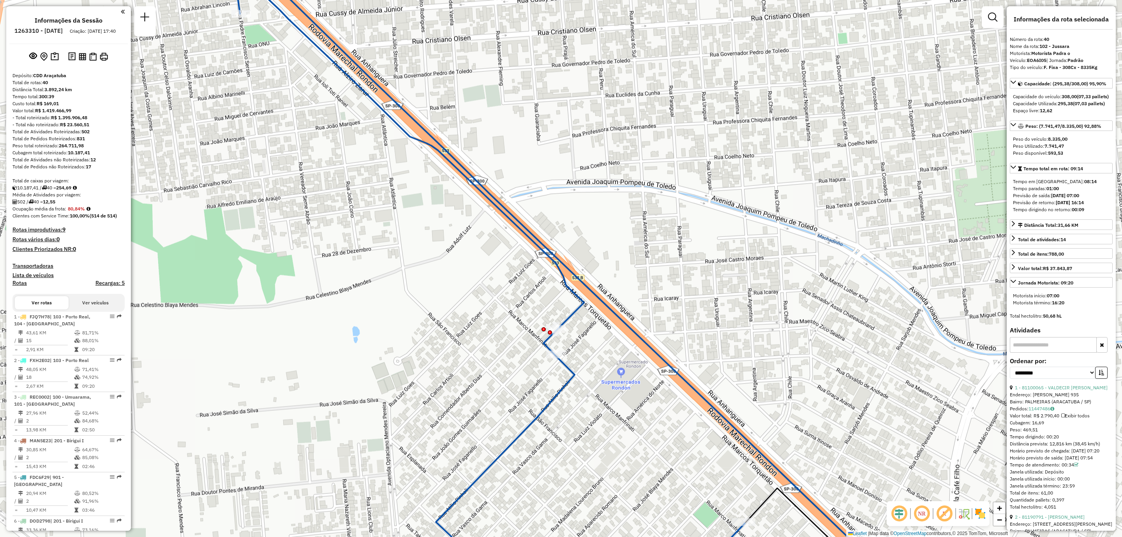
select select "**********"
